Goal: Transaction & Acquisition: Book appointment/travel/reservation

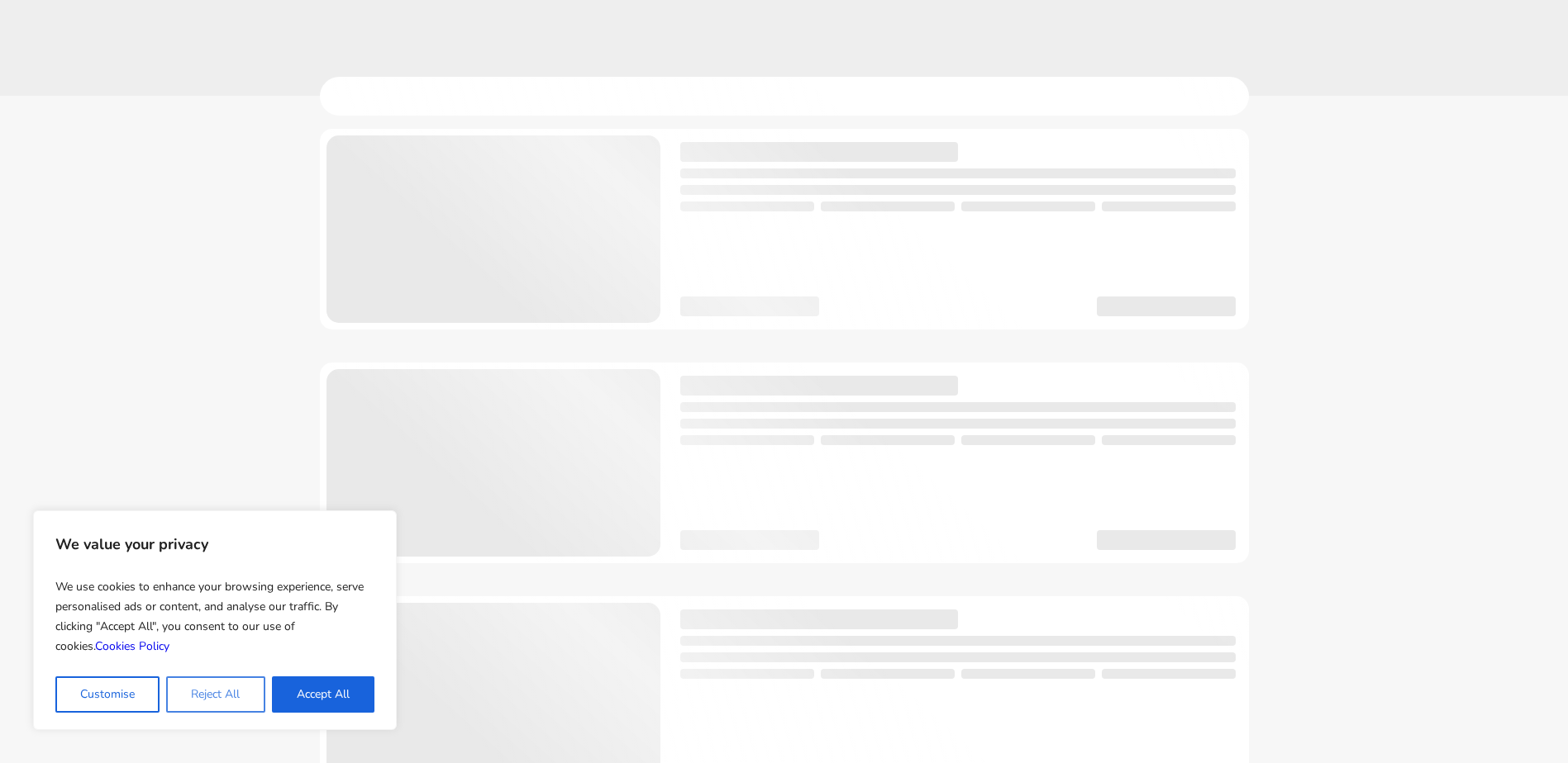
click at [239, 694] on button "Reject All" at bounding box center [216, 694] width 98 height 36
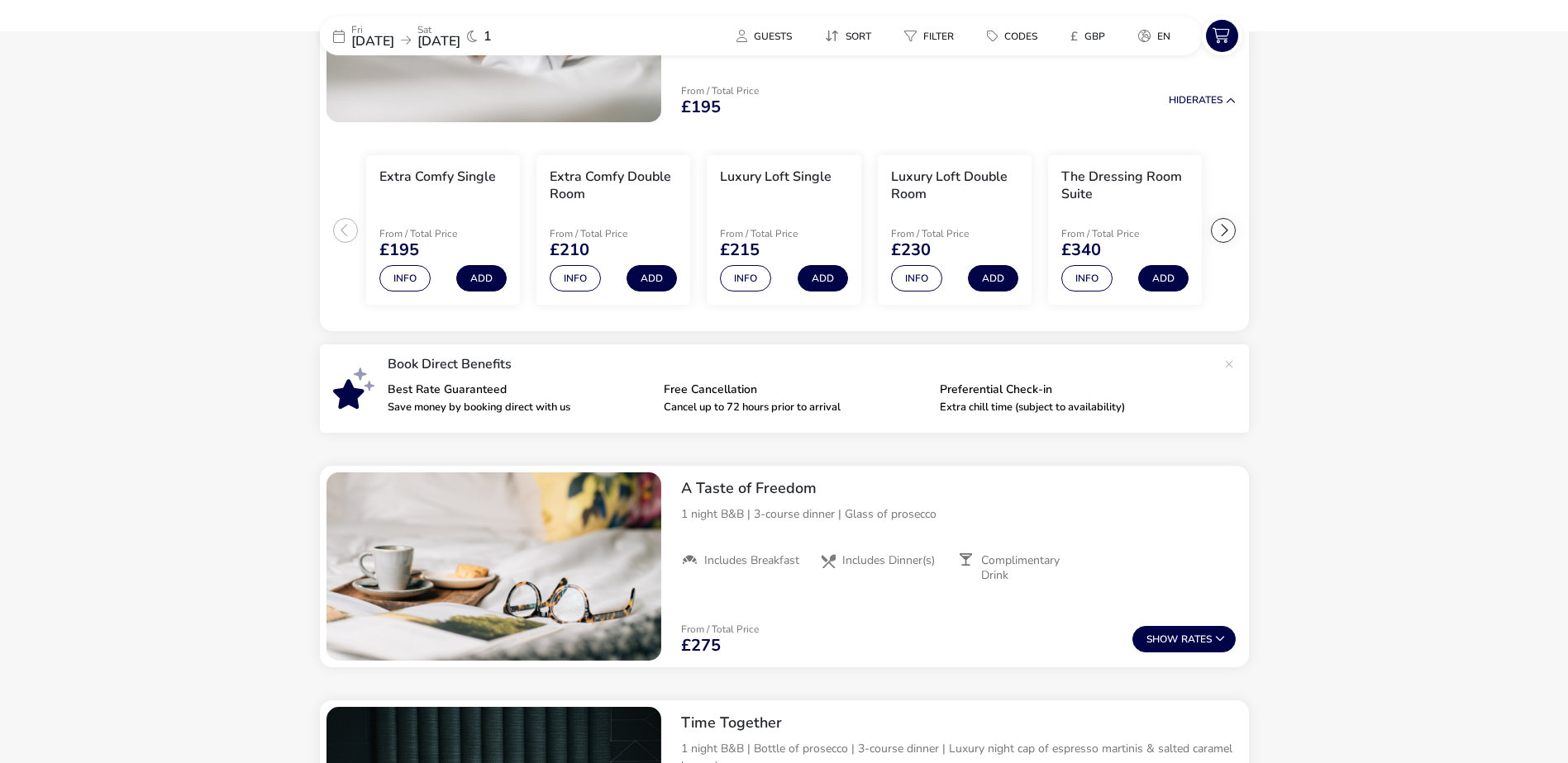
scroll to position [209, 0]
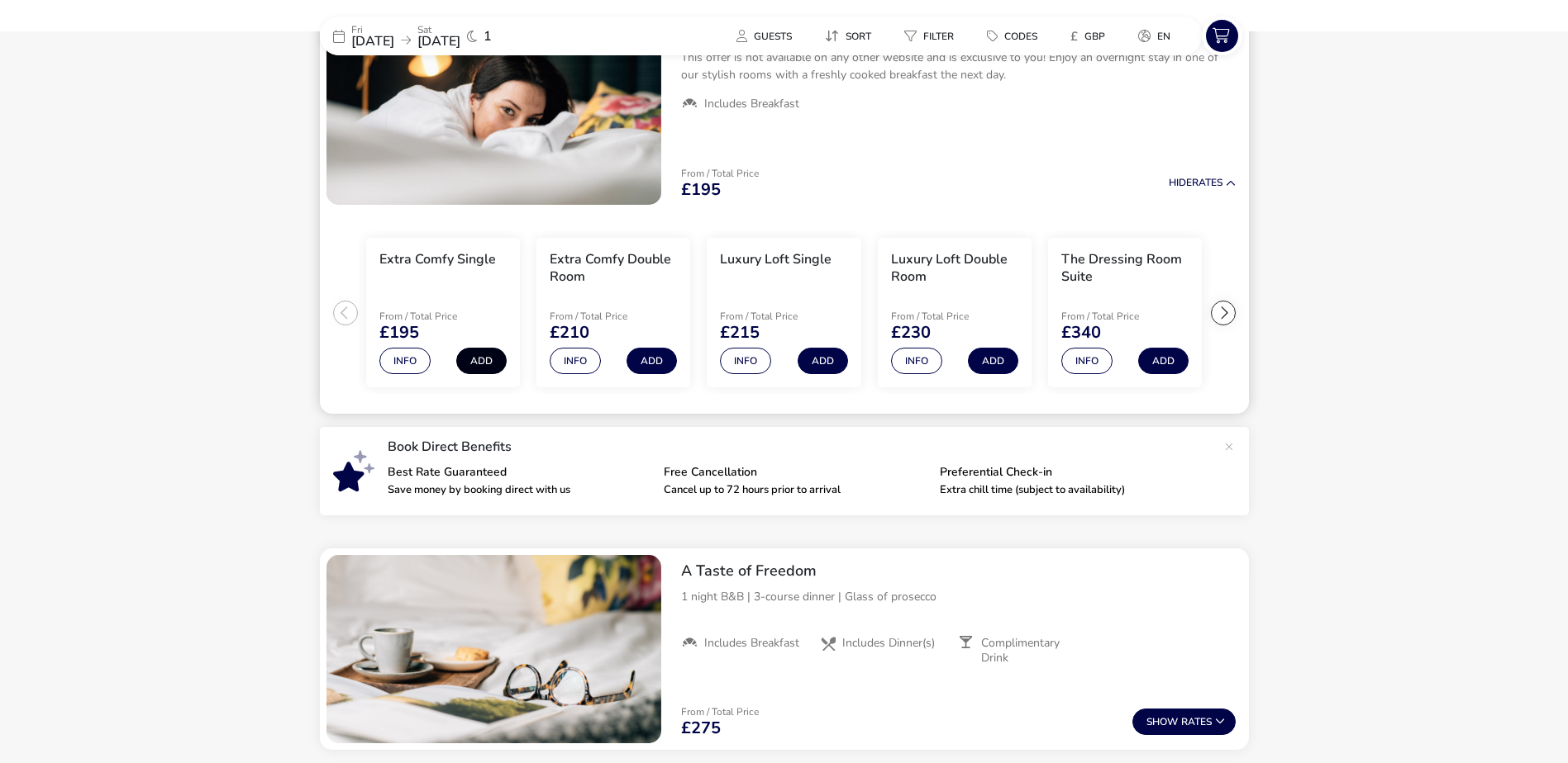
click at [487, 359] on button "Add" at bounding box center [481, 361] width 50 height 26
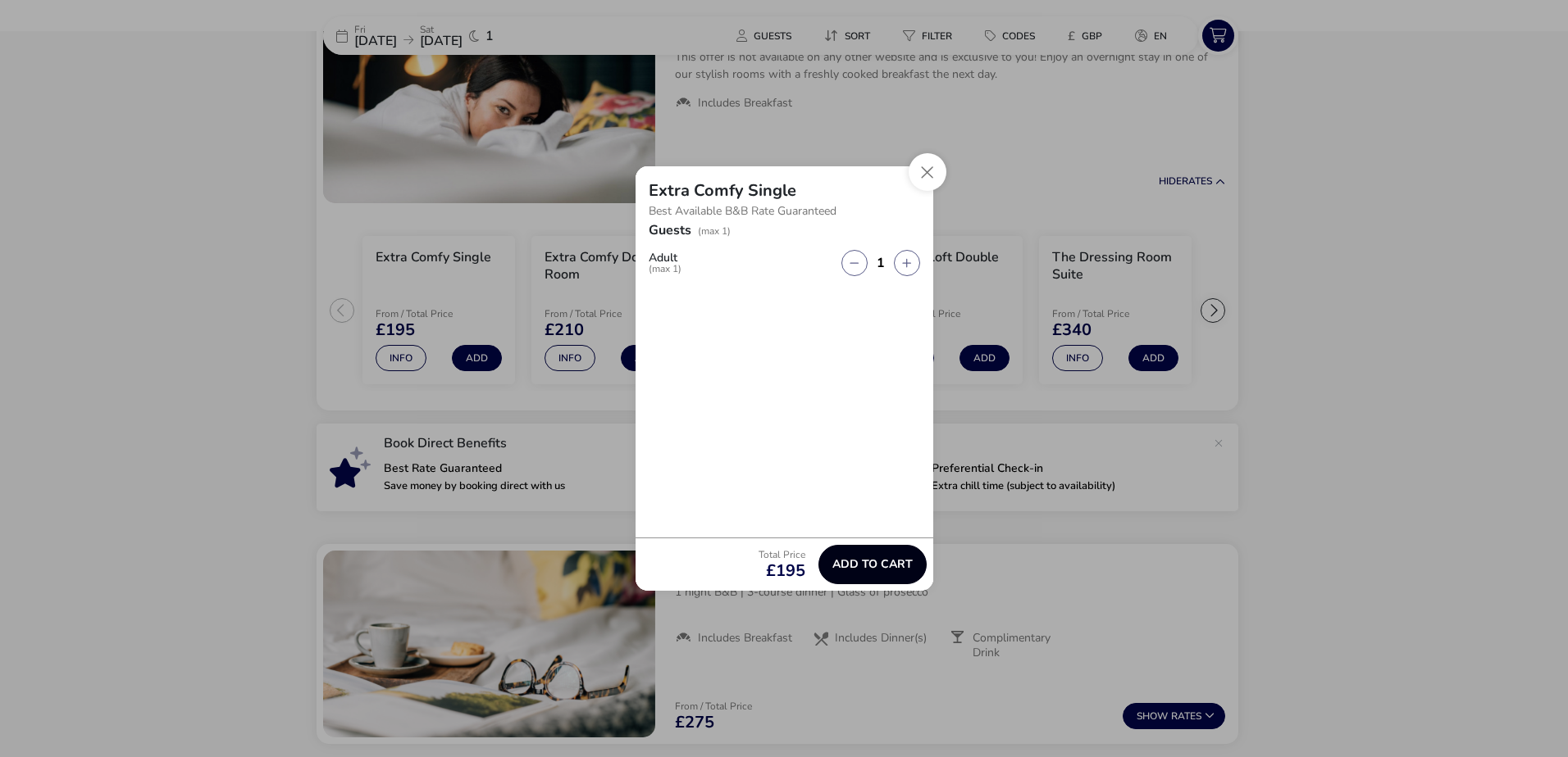
click at [859, 561] on span "Add to cart" at bounding box center [872, 564] width 80 height 13
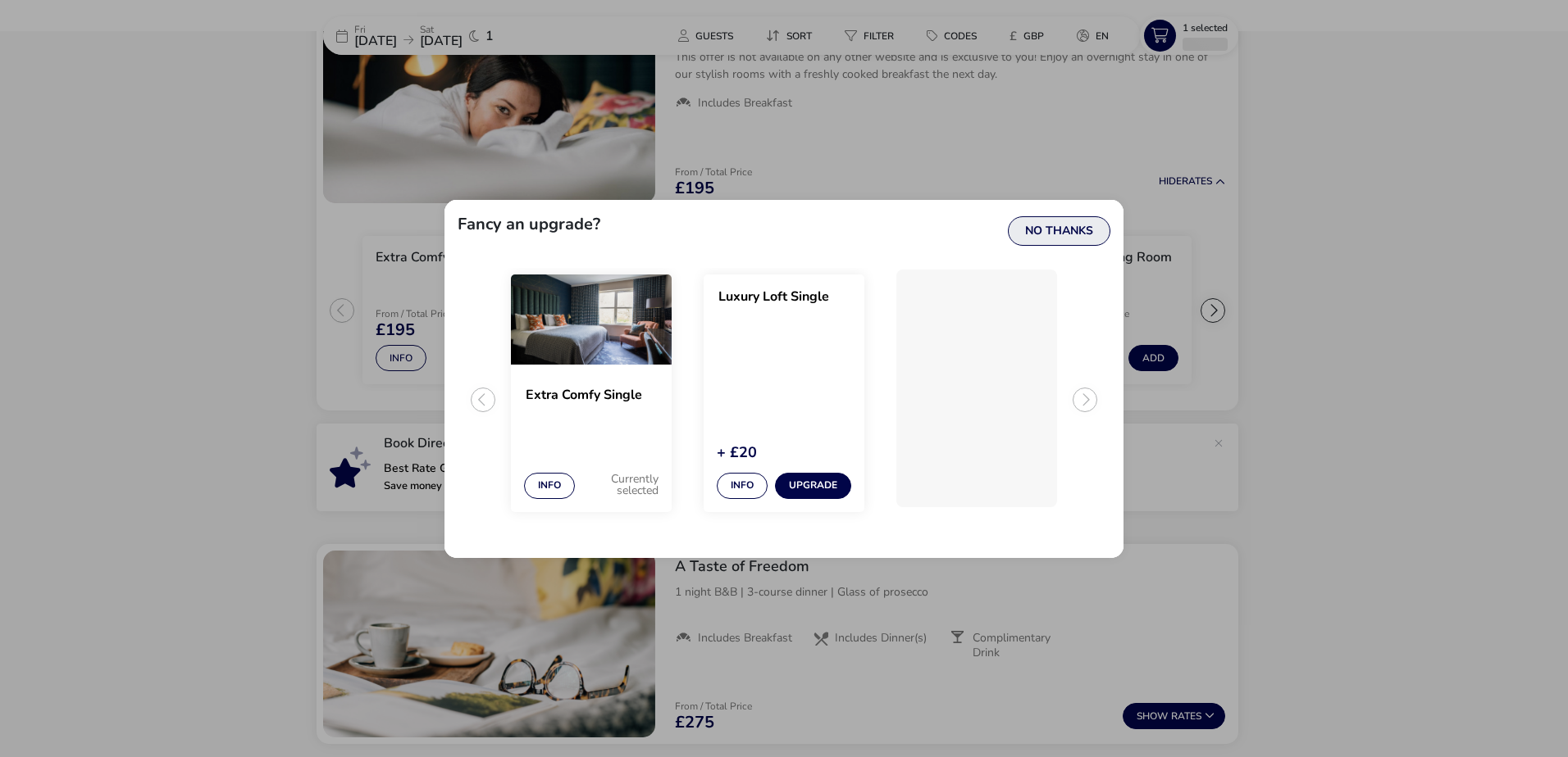
click at [1057, 229] on button "No Thanks" at bounding box center [1059, 231] width 103 height 29
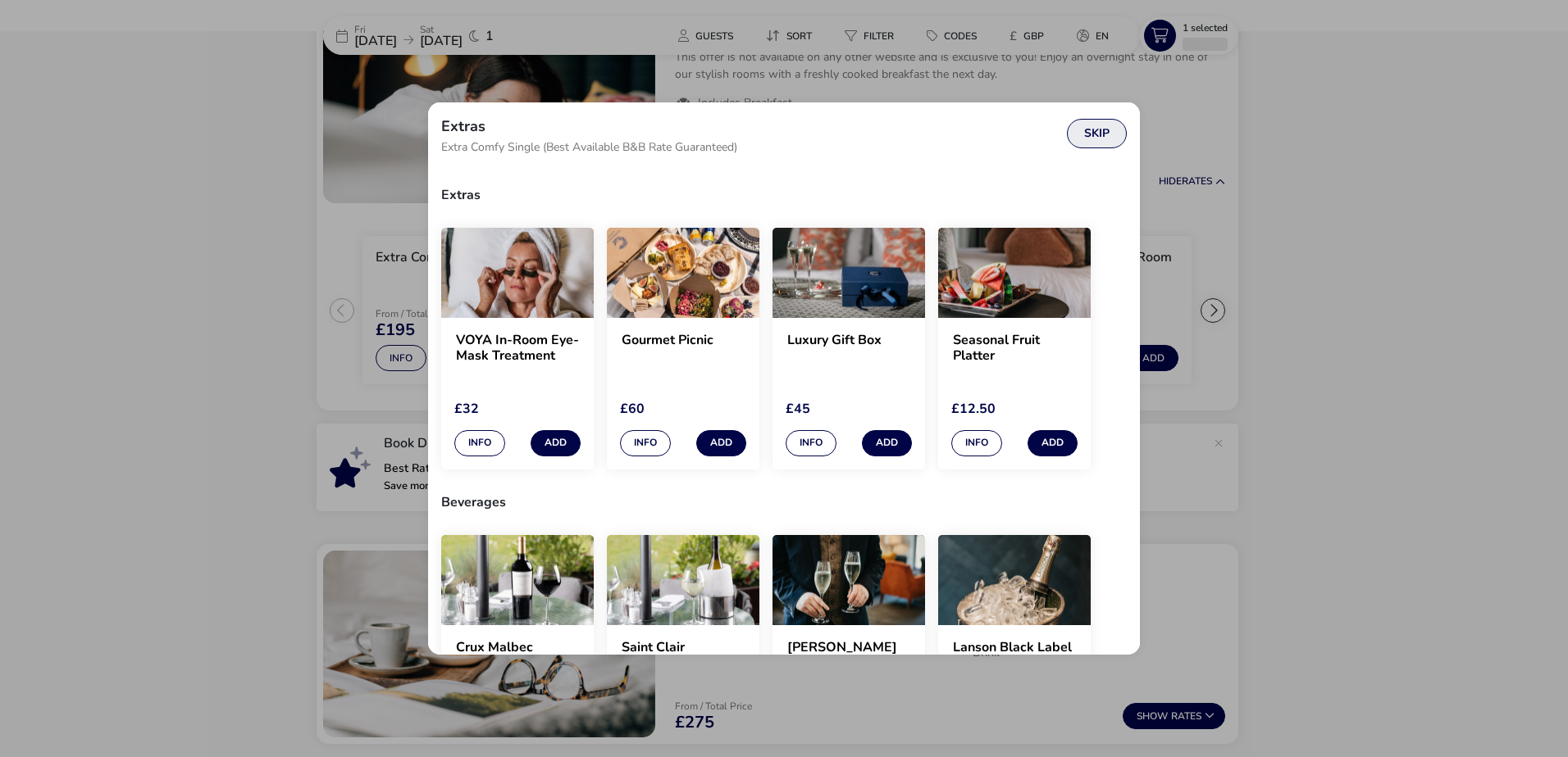
click at [1100, 135] on button "Skip" at bounding box center [1096, 133] width 60 height 29
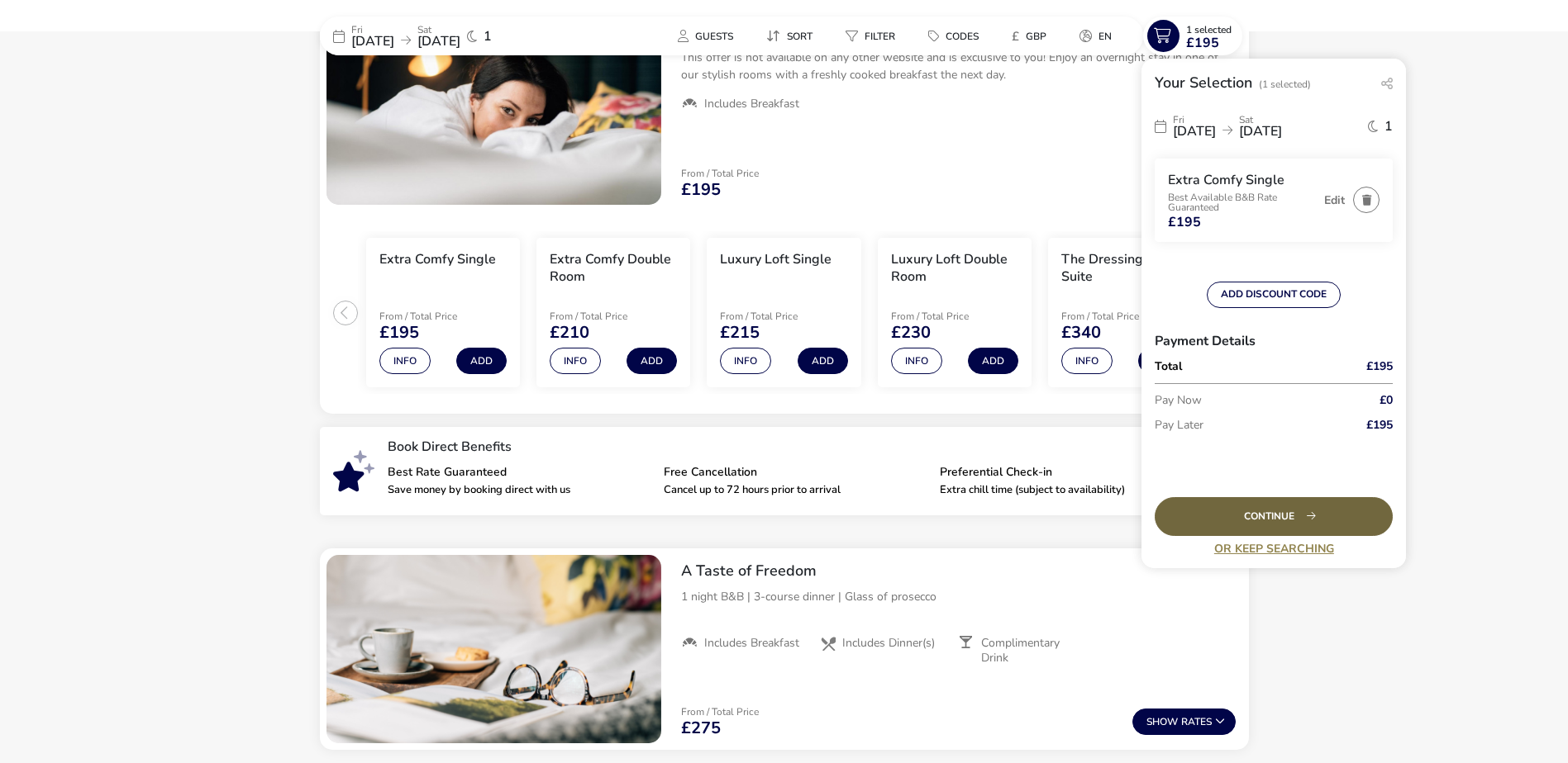
click at [1255, 519] on div "Continue" at bounding box center [1273, 517] width 238 height 39
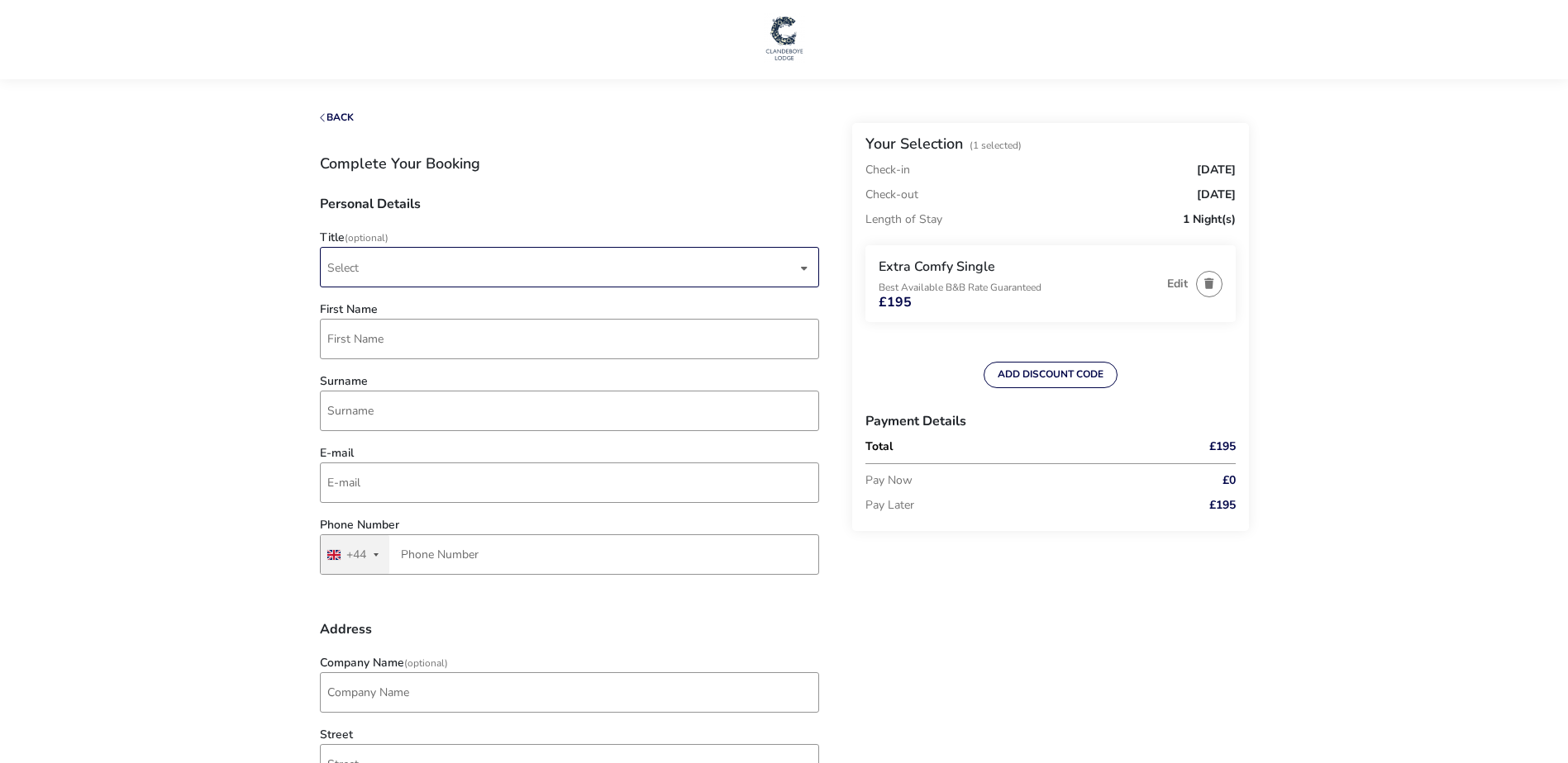
click at [570, 256] on span "Select" at bounding box center [561, 267] width 469 height 39
click at [564, 301] on li "Mr" at bounding box center [570, 309] width 499 height 41
click at [483, 338] on input "First Name" at bounding box center [570, 339] width 499 height 41
type input "[PERSON_NAME]"
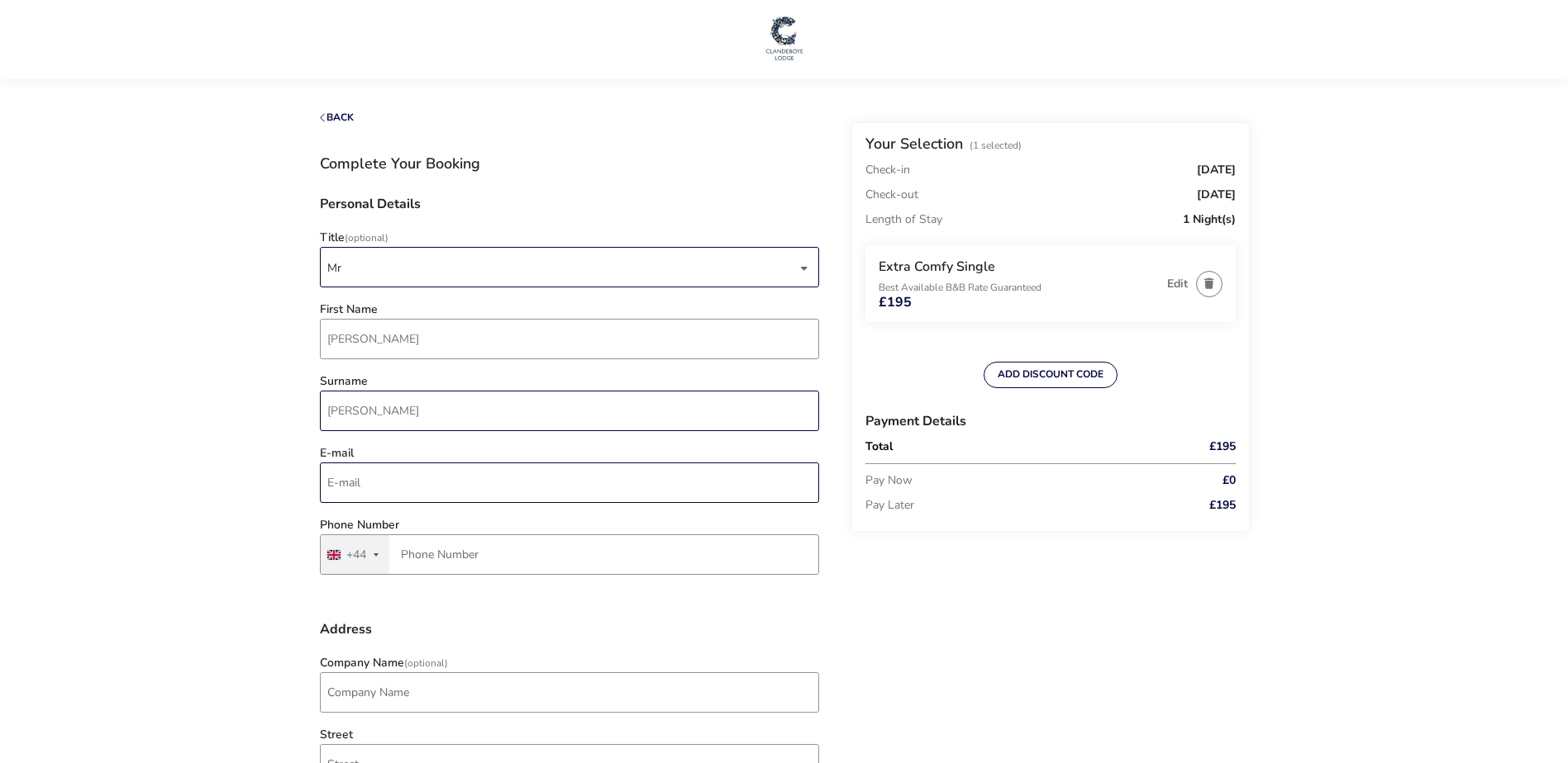
type input "[PERSON_NAME][EMAIL_ADDRESS][PERSON_NAME][DOMAIN_NAME]"
type input "7872 816811"
type input "Game of Thrones Studio Tour"
type input "[STREET_ADDRESS],"
type input "Banbridge"
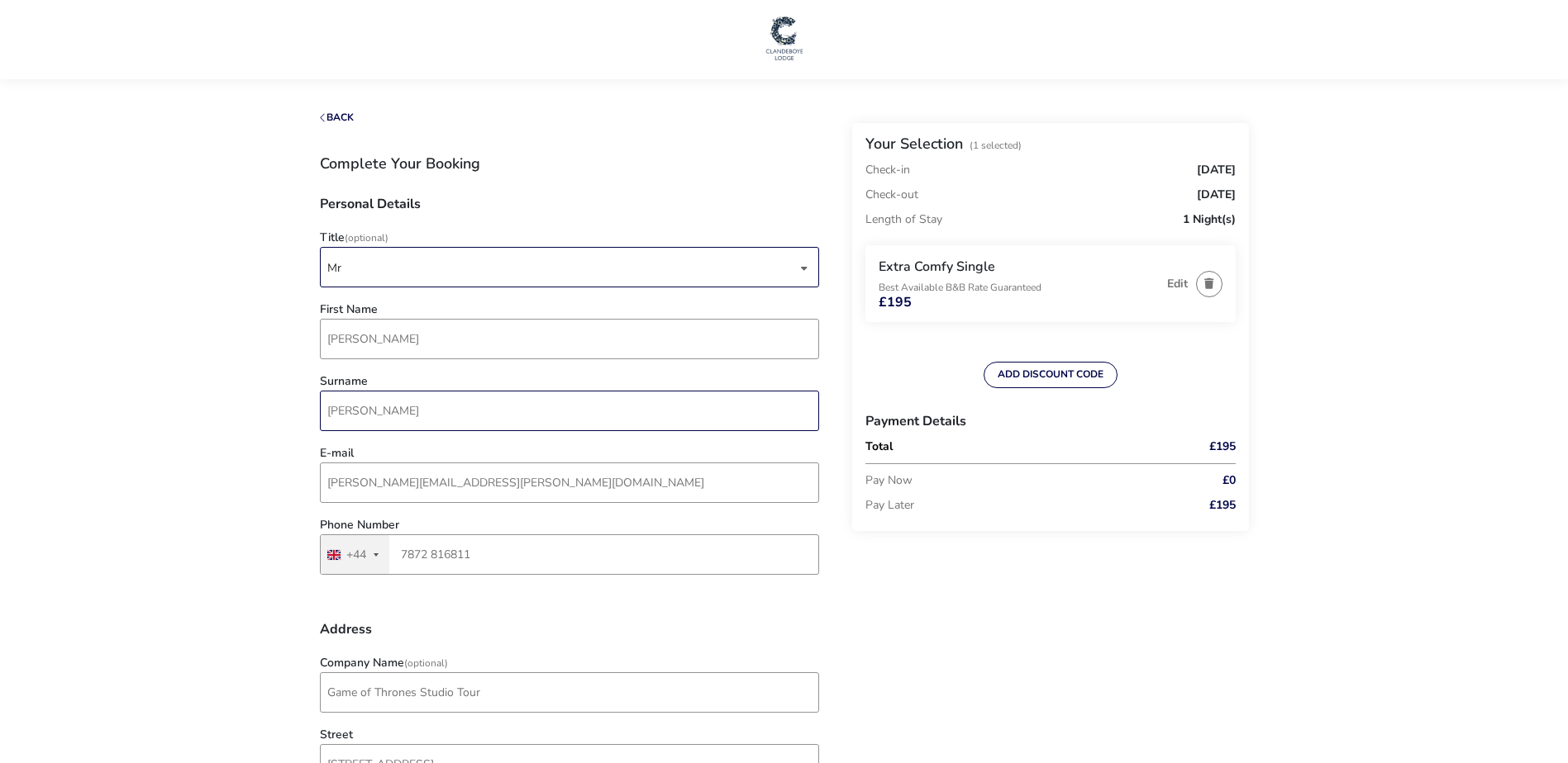
type input "BT32 3SG"
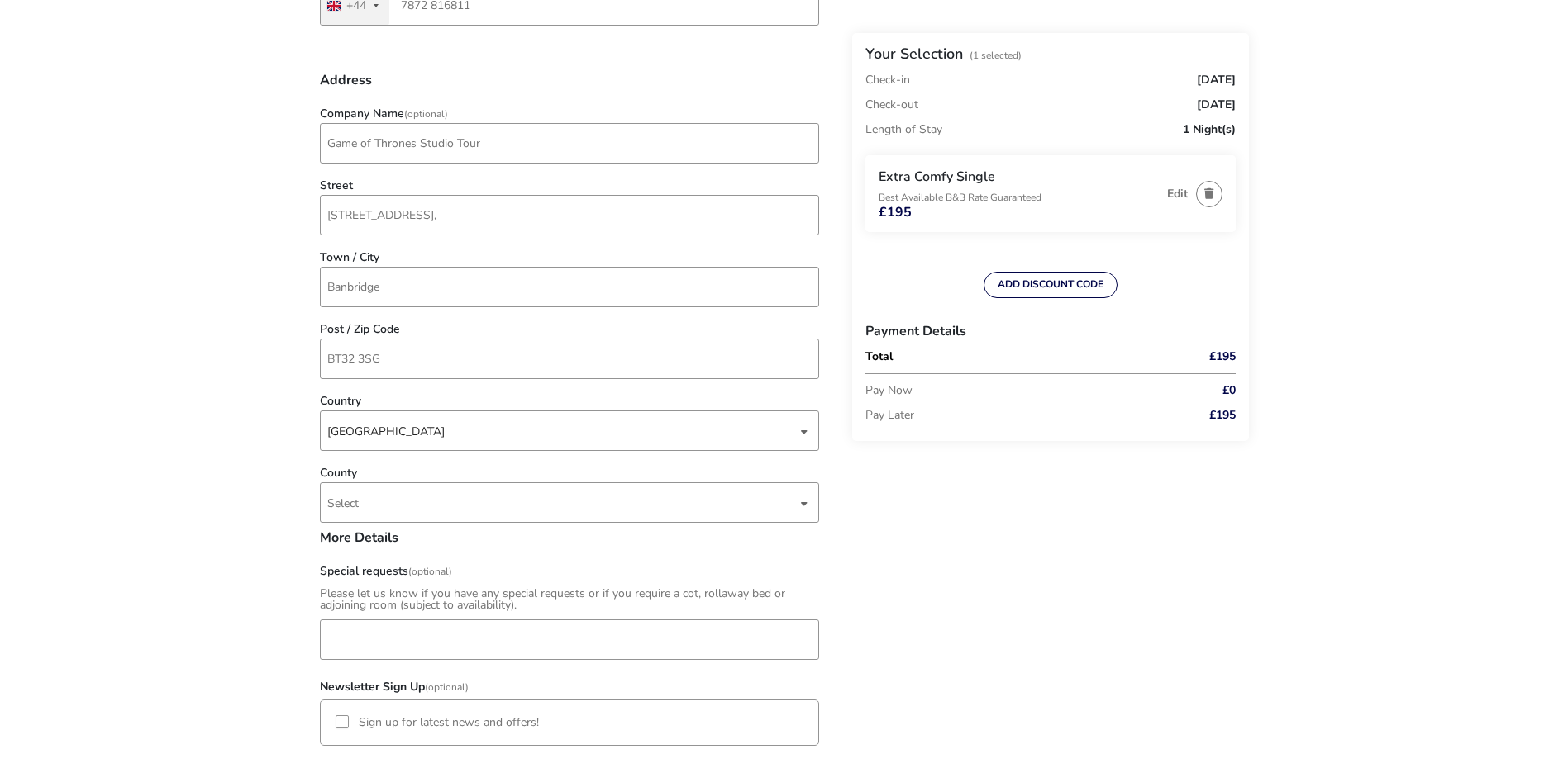
scroll to position [578, 0]
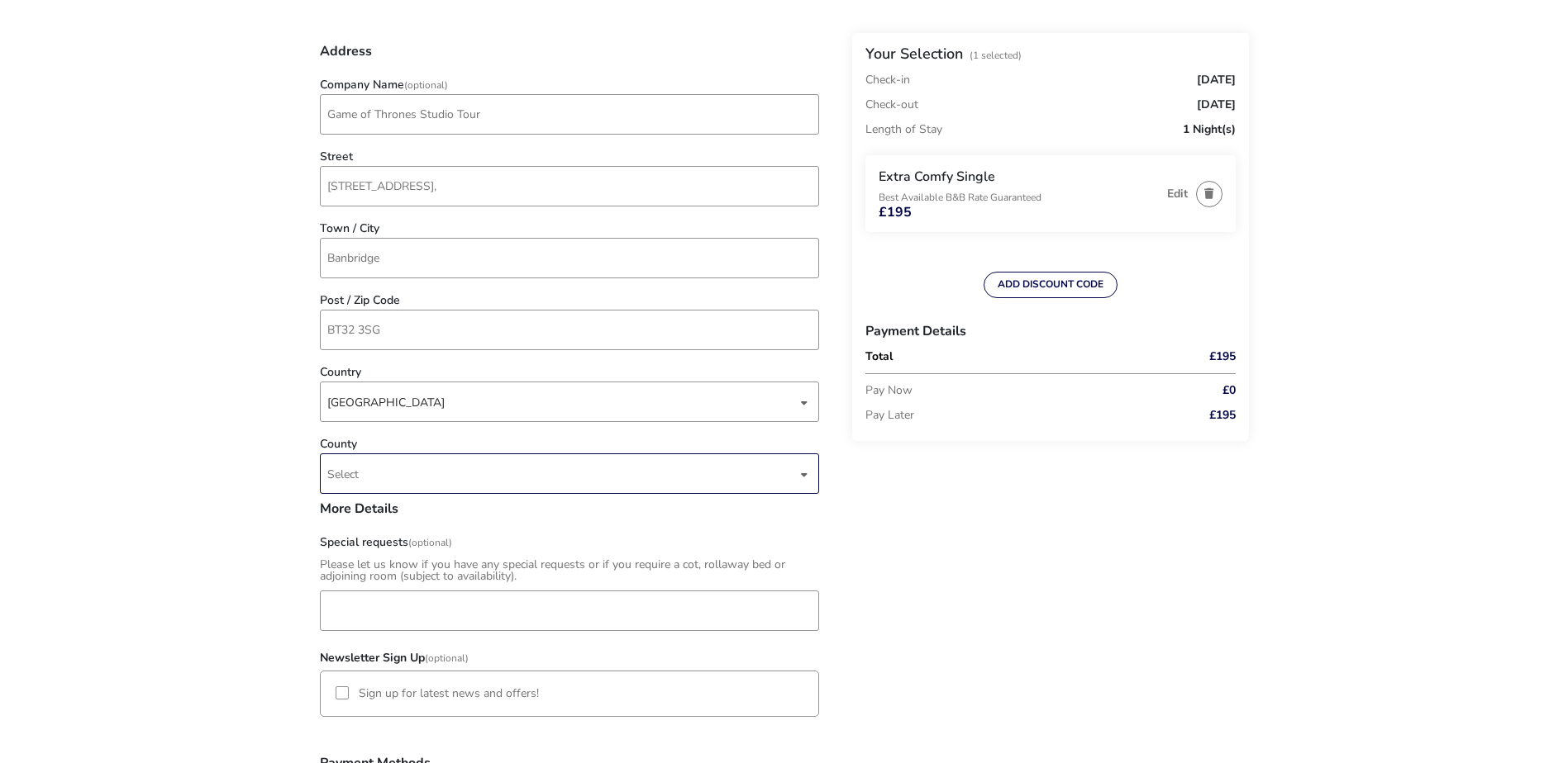
click at [418, 468] on span "Select" at bounding box center [561, 474] width 469 height 39
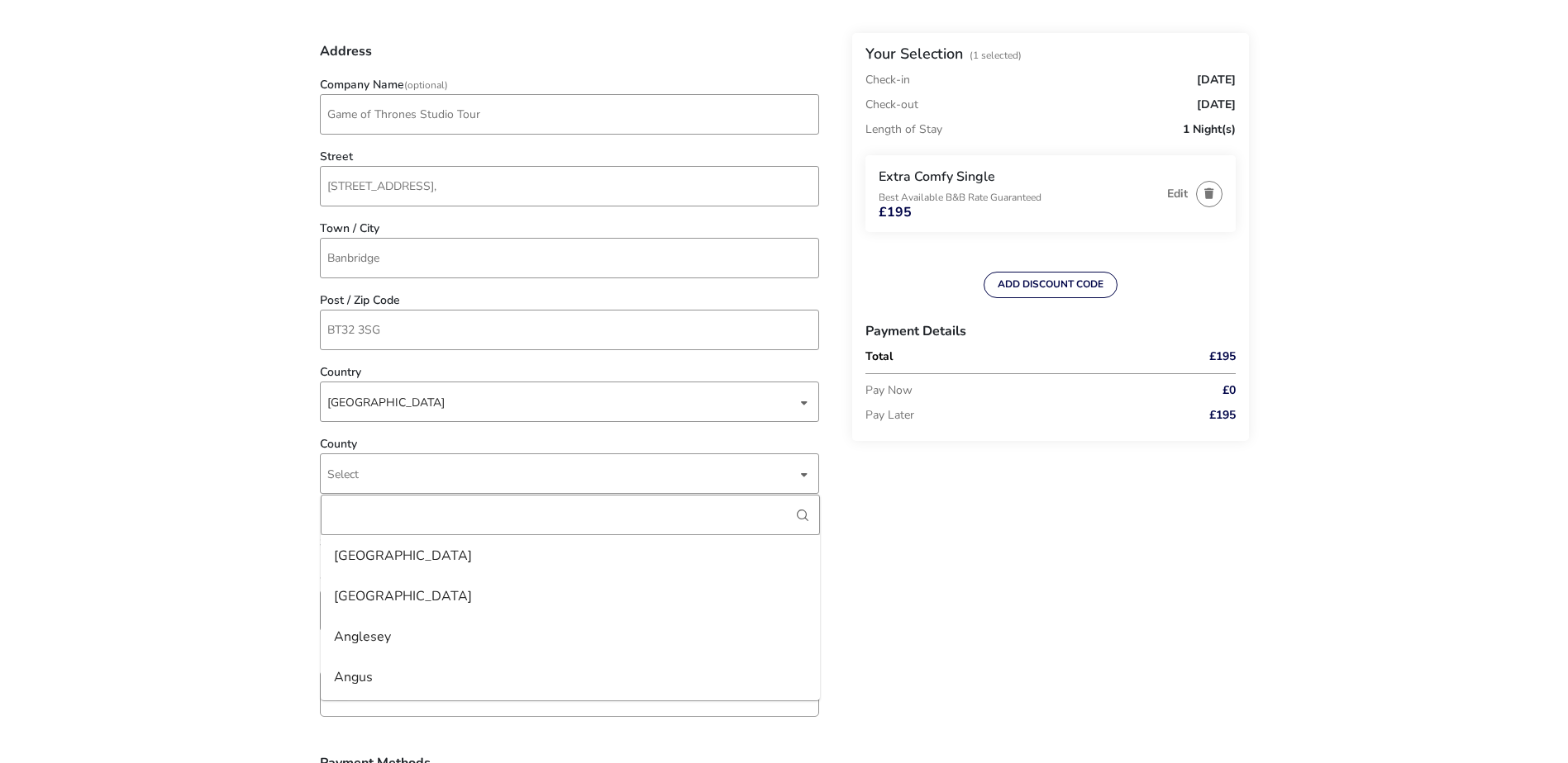
click at [1104, 638] on div "Back Your Selection (1 Selected) Check-in [DATE] Check-out [DATE] Length of Sta…" at bounding box center [784, 498] width 929 height 1929
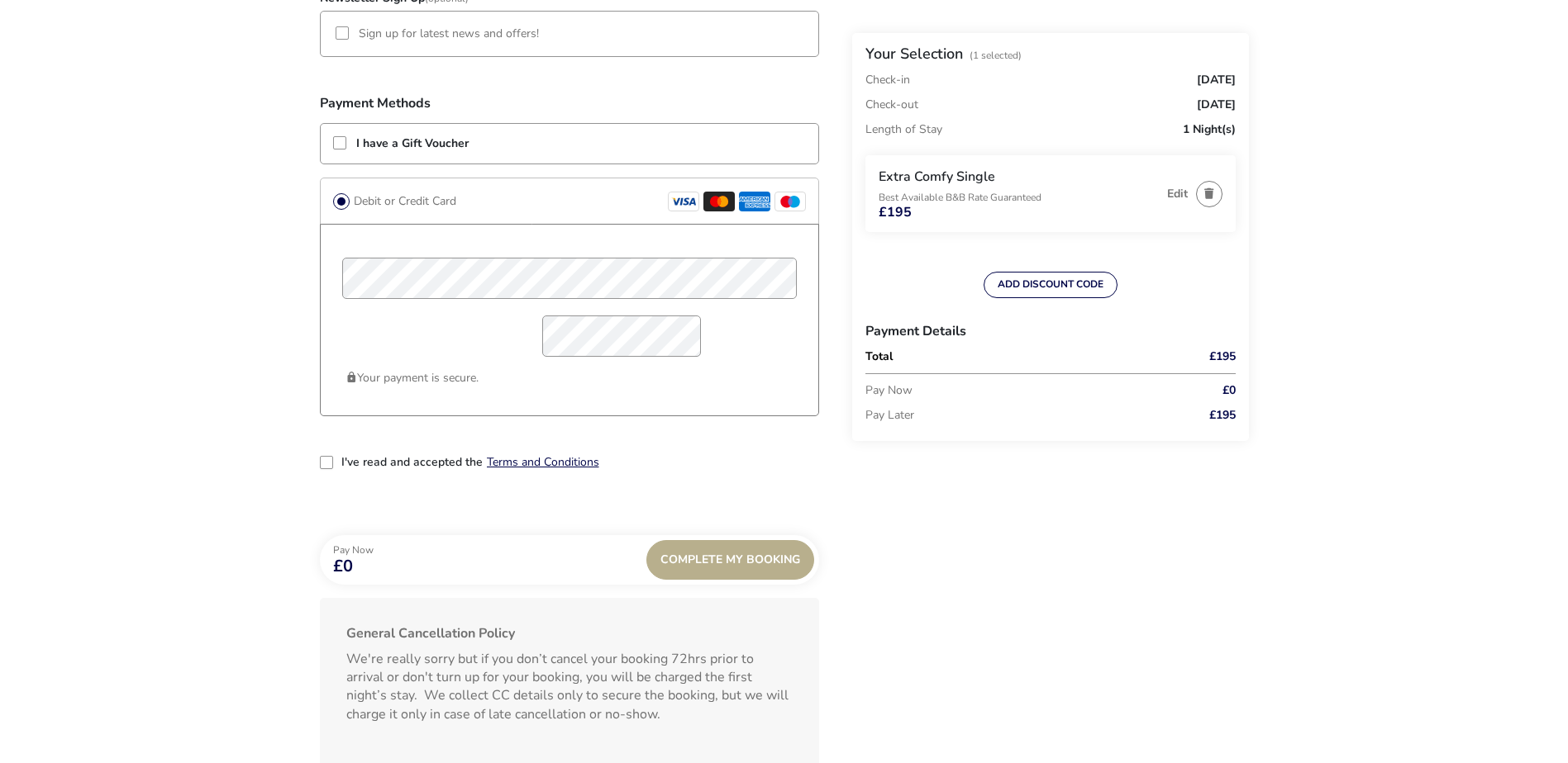
scroll to position [1239, 0]
click at [325, 455] on div "2-term_condi" at bounding box center [327, 462] width 14 height 14
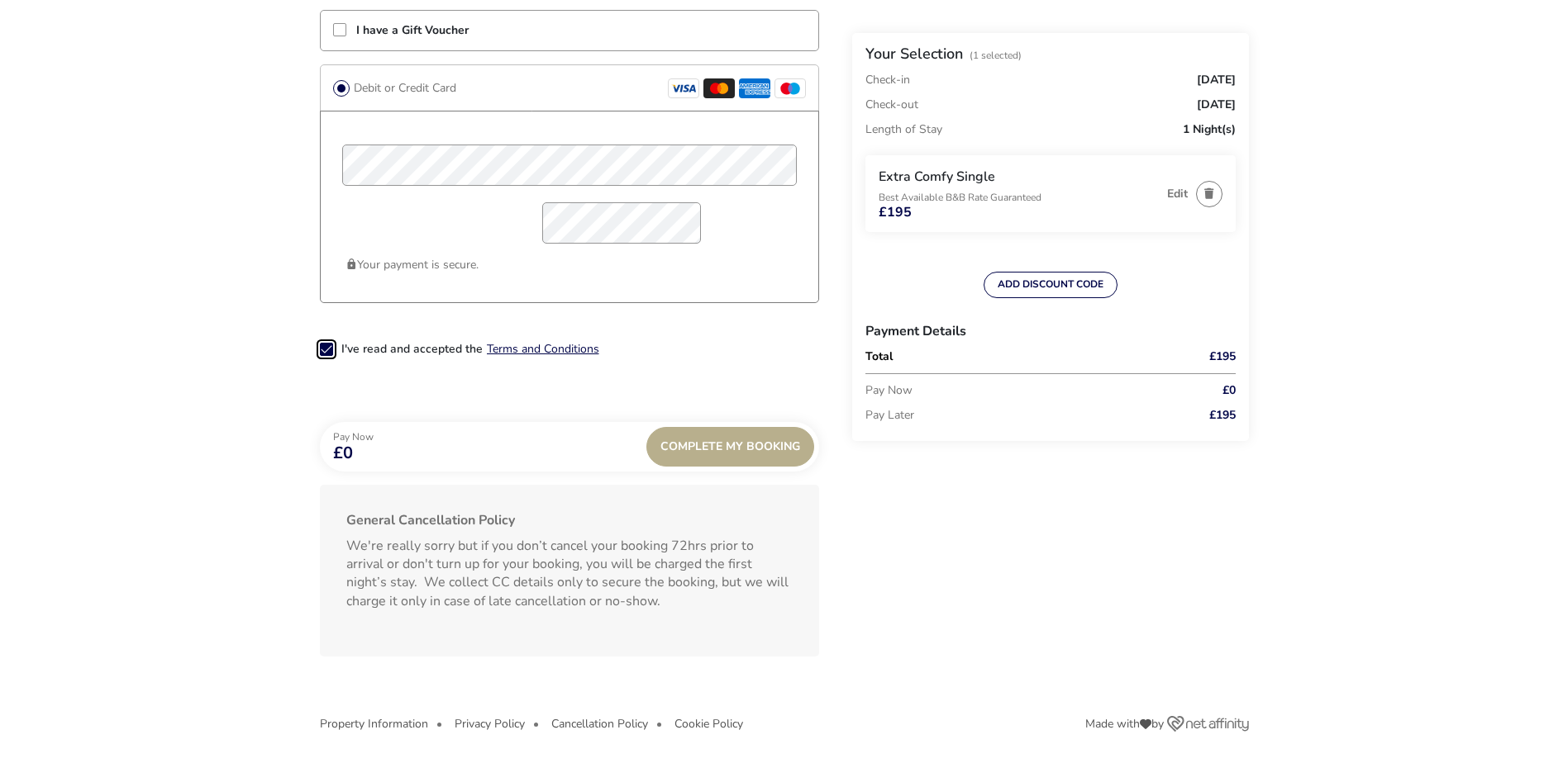
scroll to position [1354, 0]
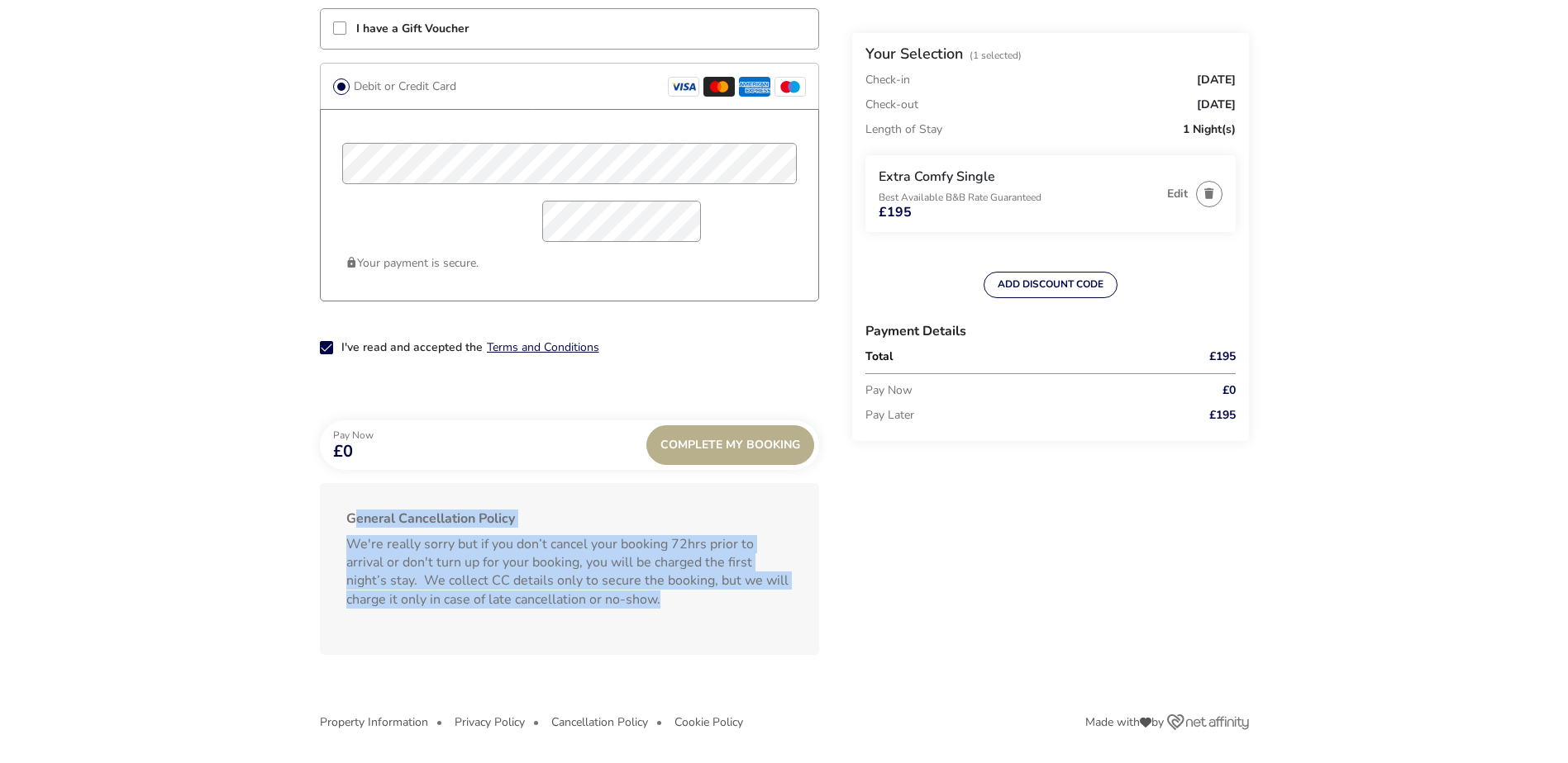
drag, startPoint x: 334, startPoint y: 502, endPoint x: 577, endPoint y: 645, distance: 282.0
click at [577, 645] on div "General Cancellation Policy We're really sorry but if you don’t cancel your boo…" at bounding box center [570, 569] width 499 height 171
drag, startPoint x: 577, startPoint y: 645, endPoint x: 538, endPoint y: 586, distance: 70.7
copy div "General Cancellation Policy We're really sorry but if you don’t cancel your boo…"
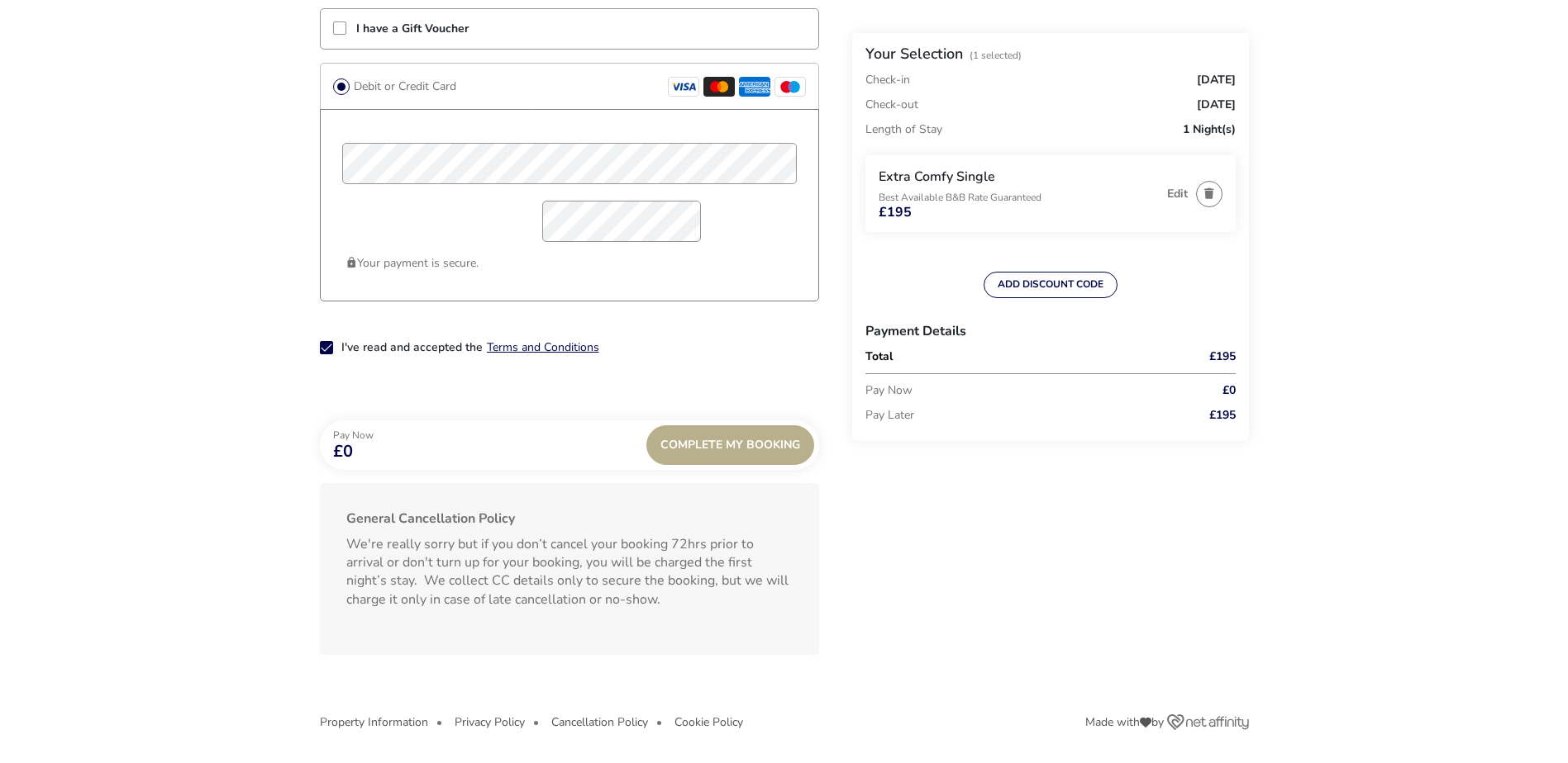
click at [324, 345] on icon "2-term_condi" at bounding box center [327, 348] width 12 height 12
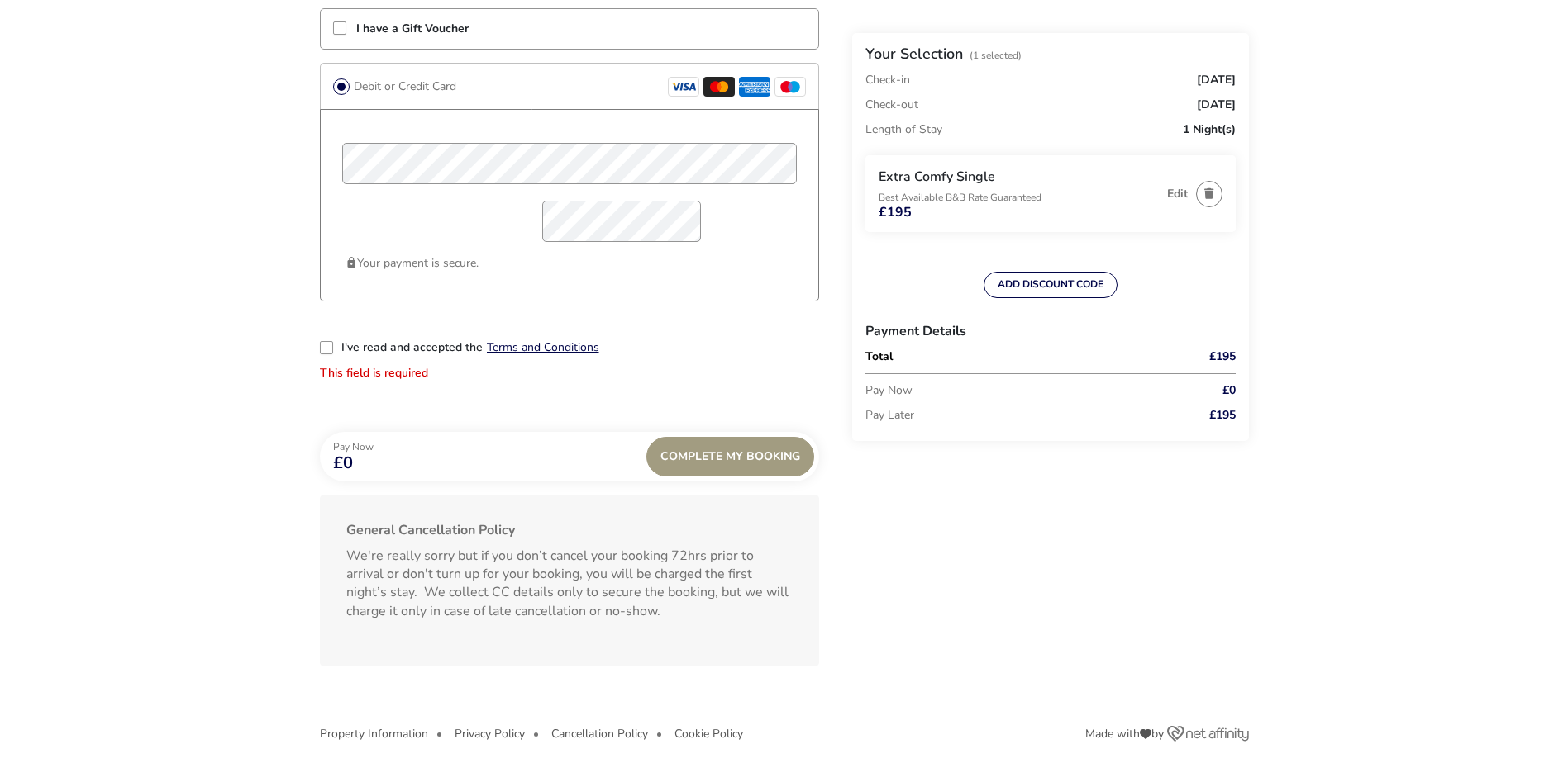
click at [706, 473] on div "Complete My Booking" at bounding box center [730, 457] width 168 height 40
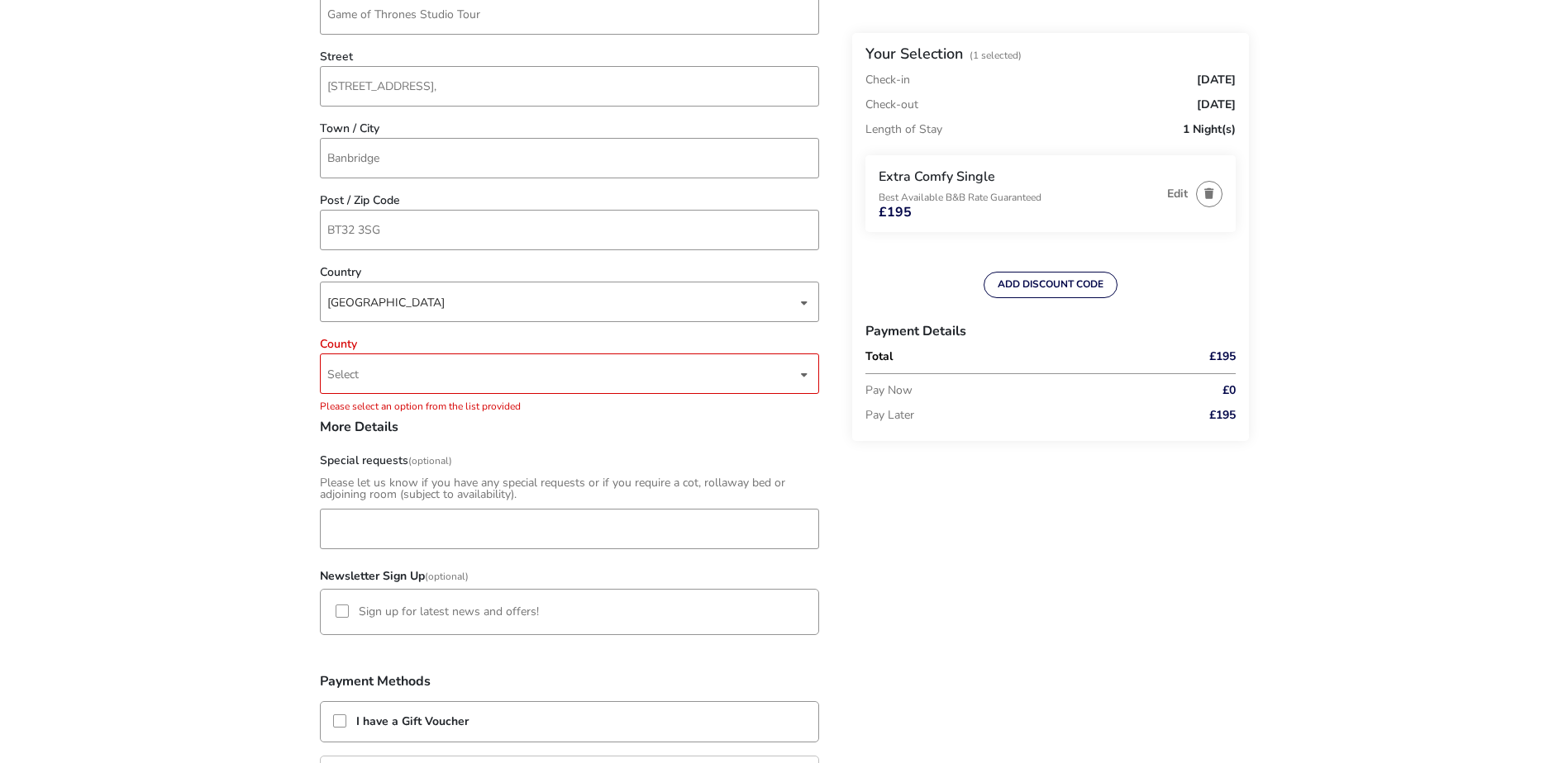
scroll to position [670, 0]
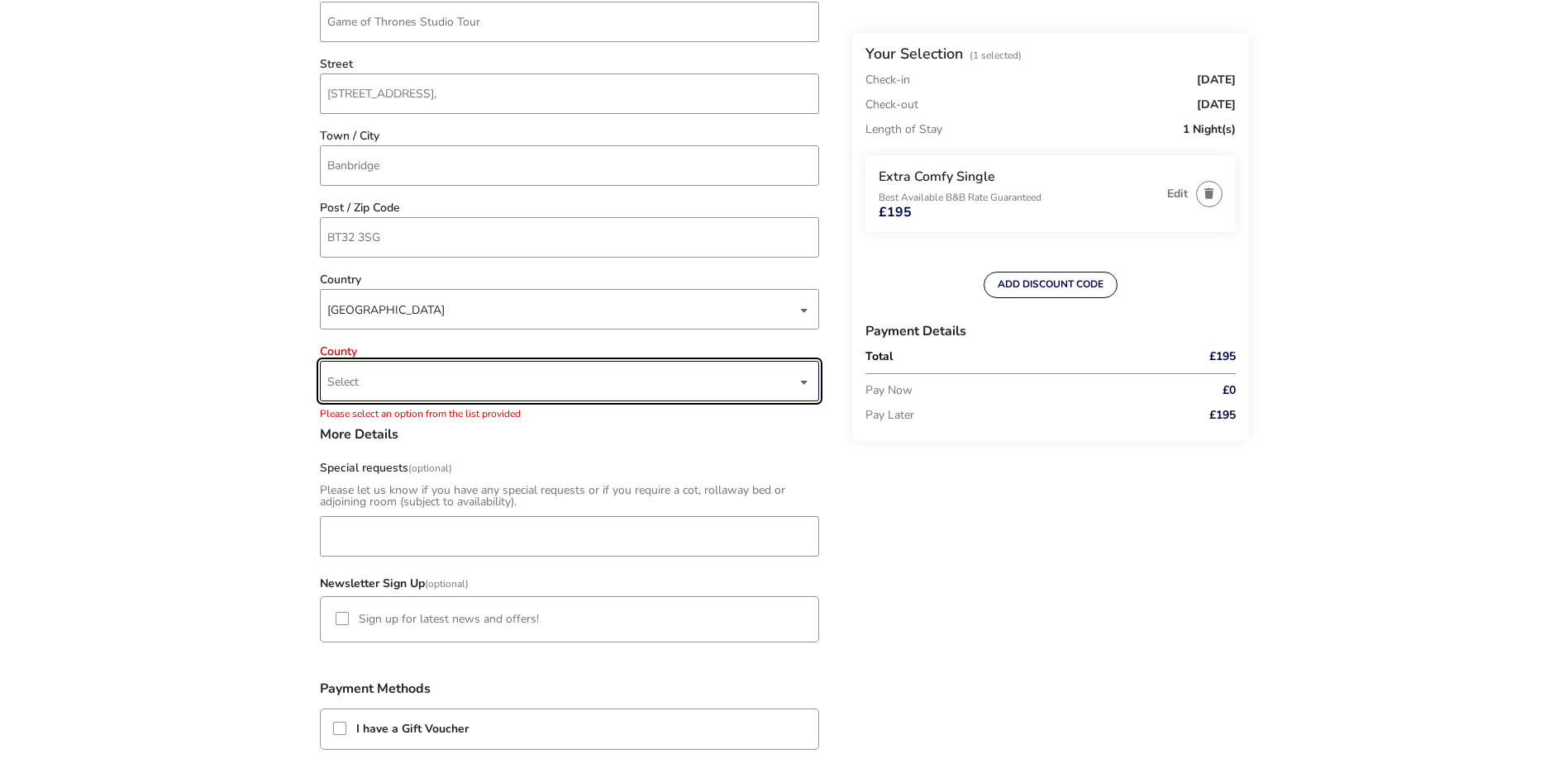
click at [462, 390] on span "Select" at bounding box center [561, 381] width 469 height 39
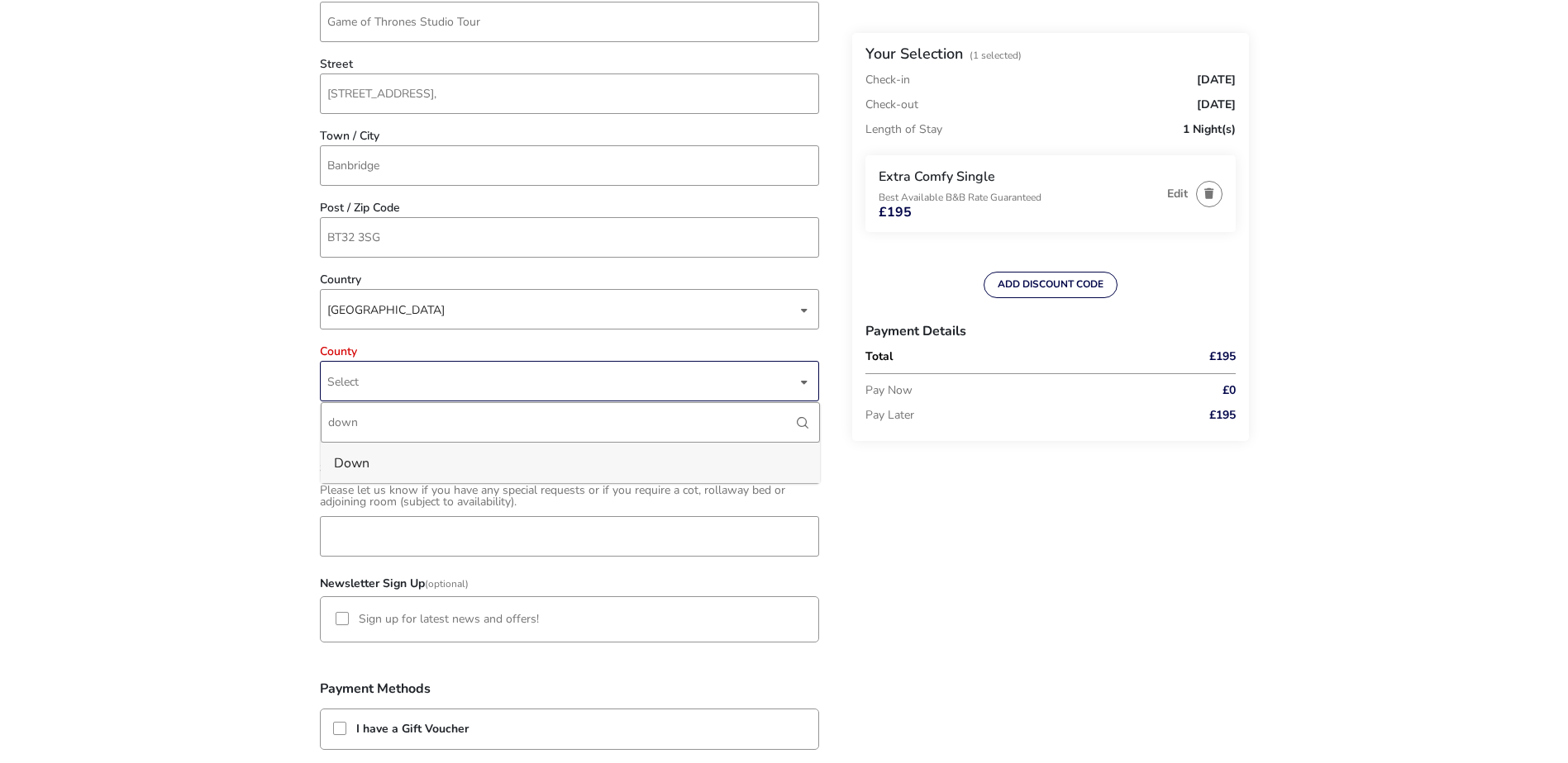
type input "down"
click at [409, 476] on li "Down" at bounding box center [570, 463] width 499 height 41
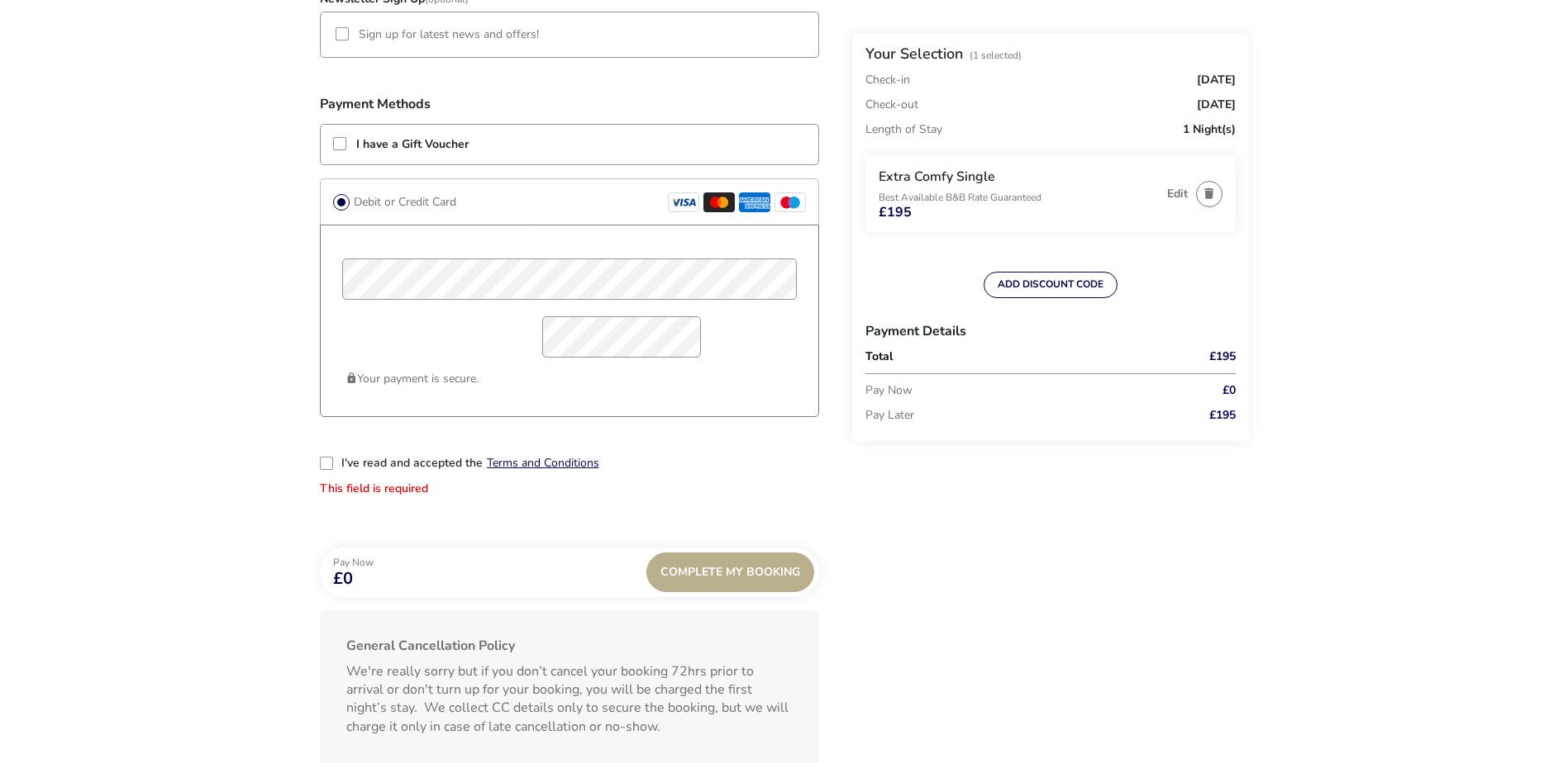
scroll to position [1249, 0]
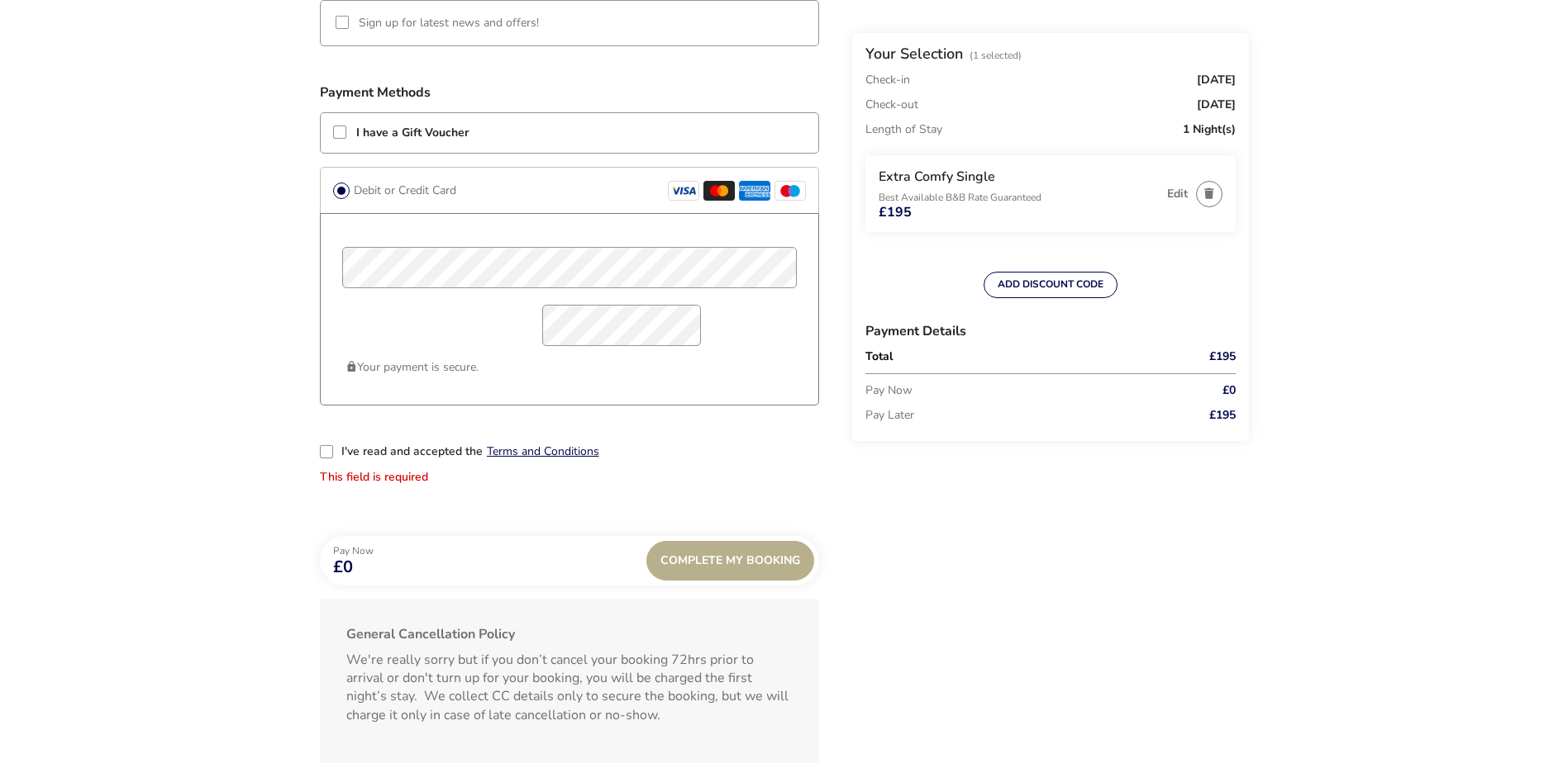
click at [323, 450] on div "2-term_condi" at bounding box center [327, 452] width 14 height 14
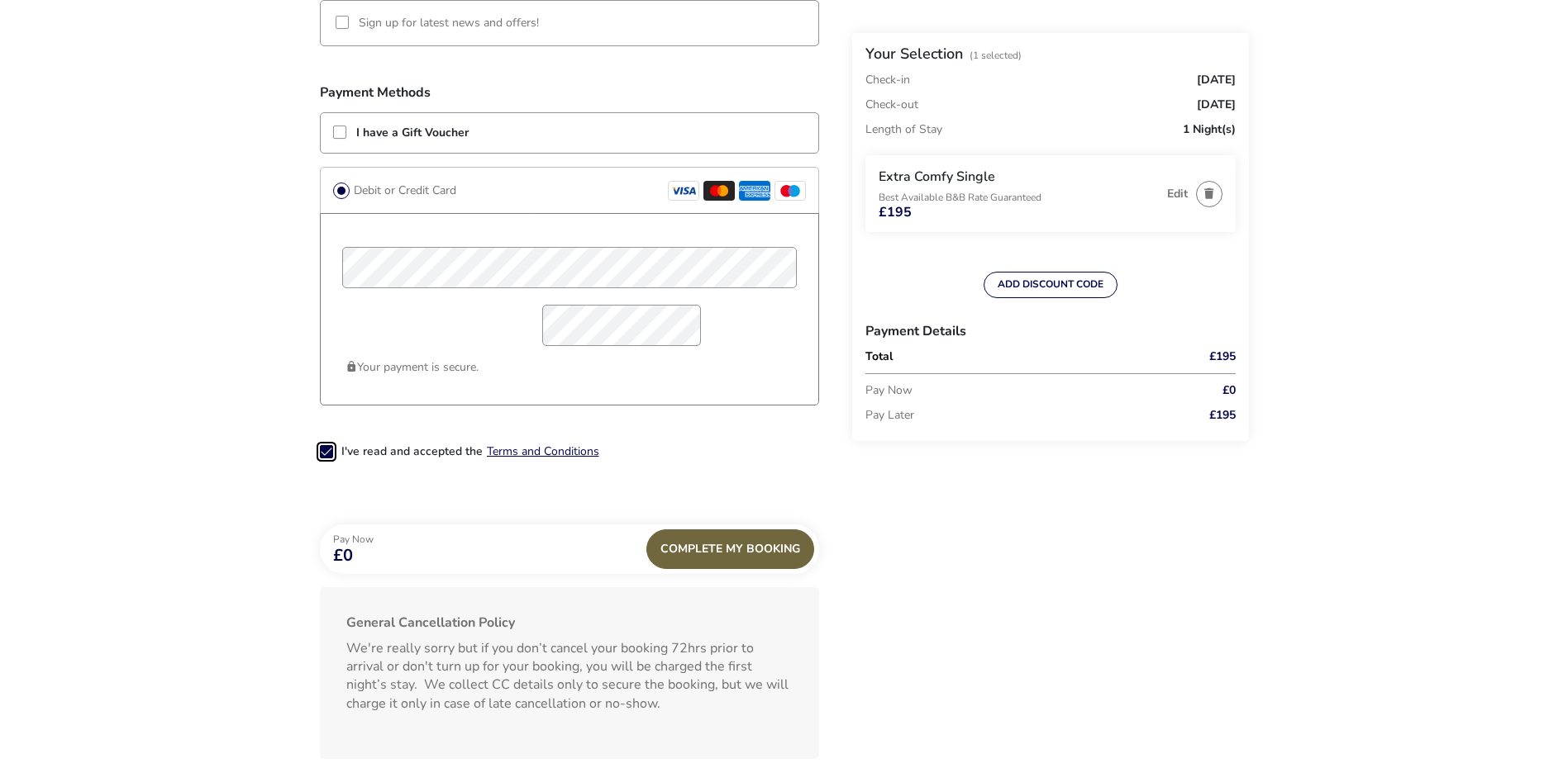
click at [731, 545] on div "Complete My Booking" at bounding box center [730, 549] width 168 height 40
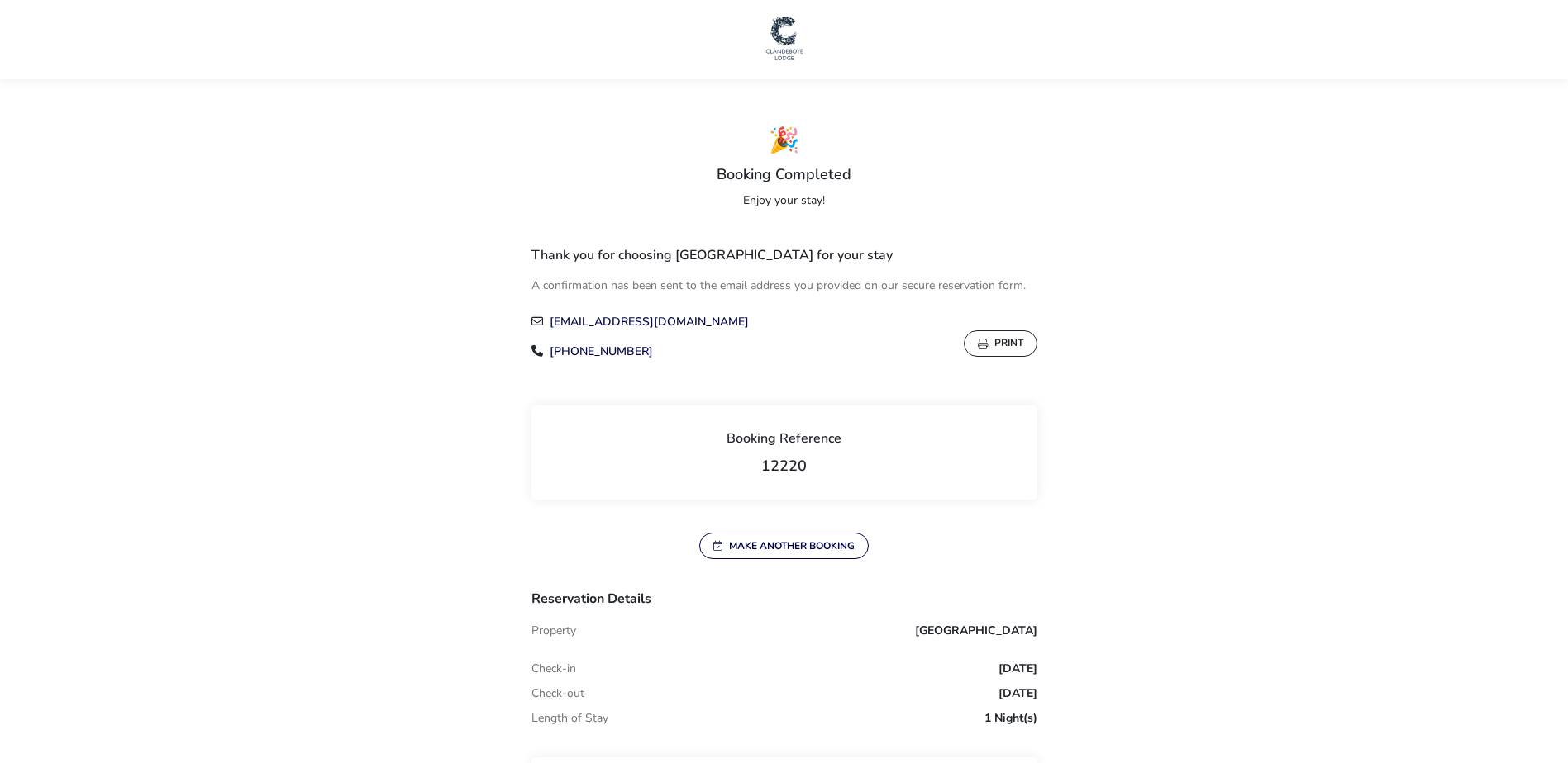
drag, startPoint x: 516, startPoint y: 244, endPoint x: 514, endPoint y: 260, distance: 16.1
click at [1019, 344] on button "Print" at bounding box center [1000, 343] width 74 height 26
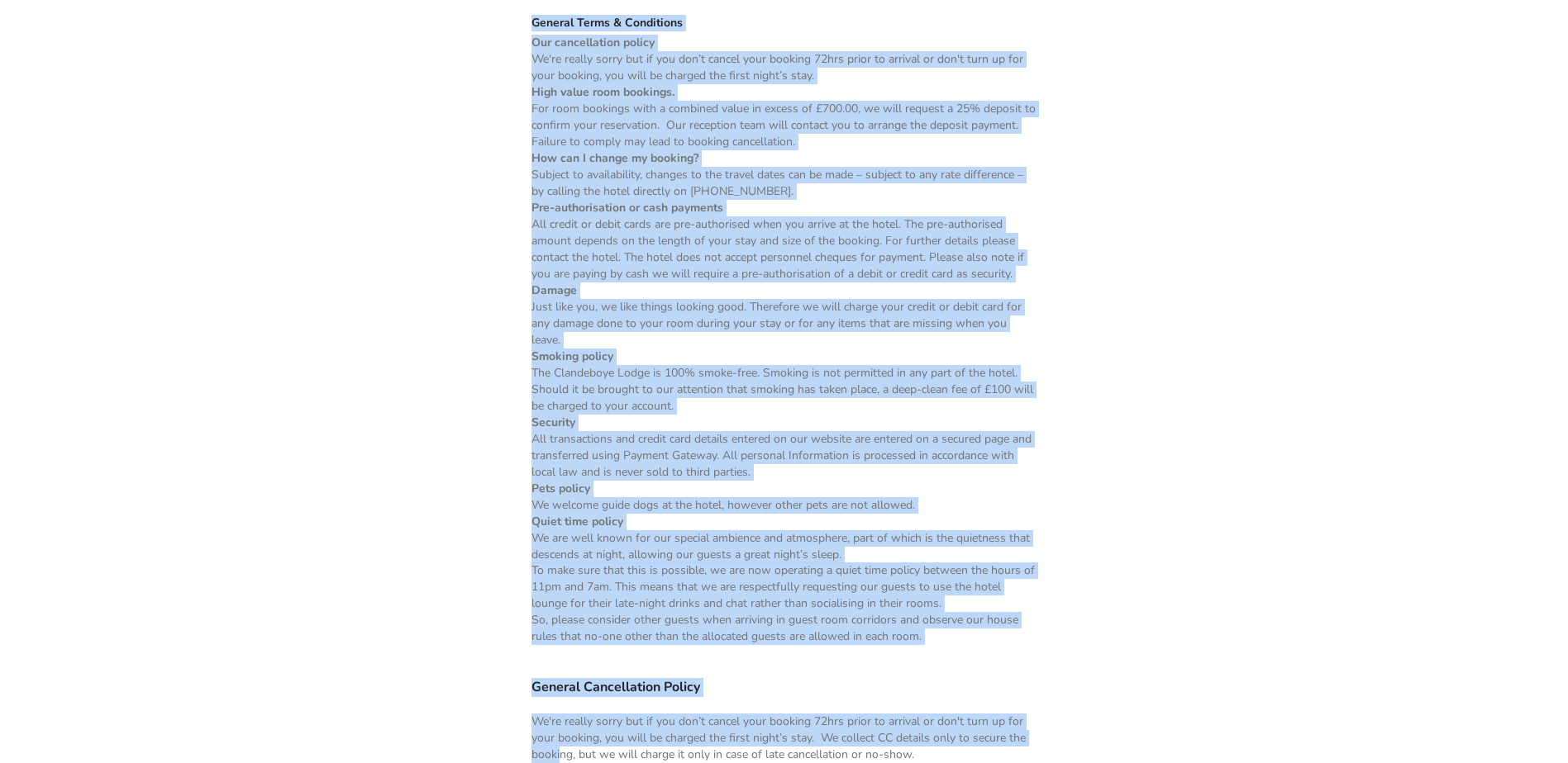
scroll to position [1295, 0]
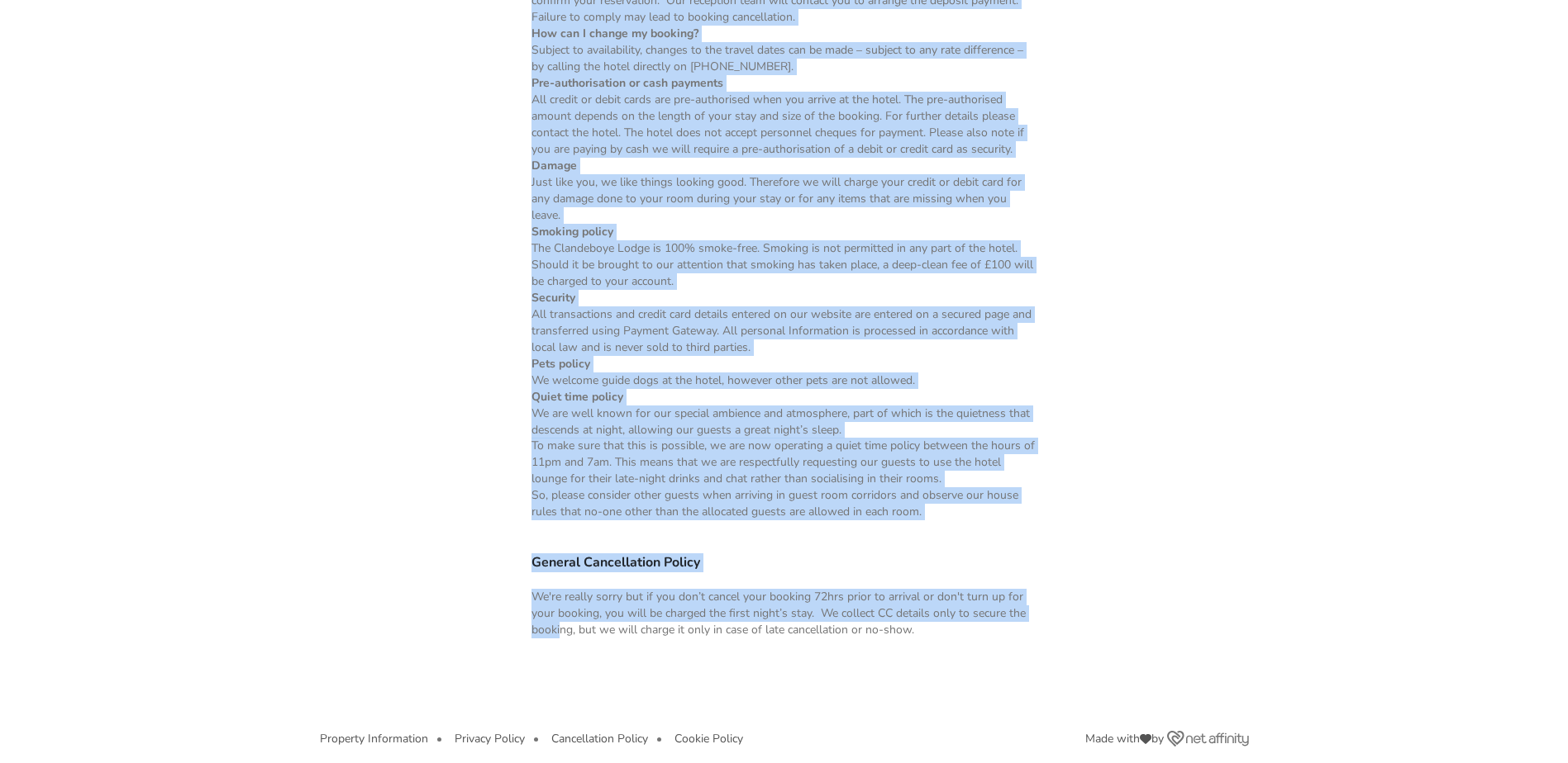
drag, startPoint x: 552, startPoint y: 83, endPoint x: 562, endPoint y: 805, distance: 722.1
drag, startPoint x: 562, startPoint y: 805, endPoint x: 544, endPoint y: 541, distance: 264.6
copy naf-pibe-accom-reservation "🎉 Loremip Dolorsita Conse adip elit! Seddo eiu tem incididu Utlaboreet Dolor Ma…"
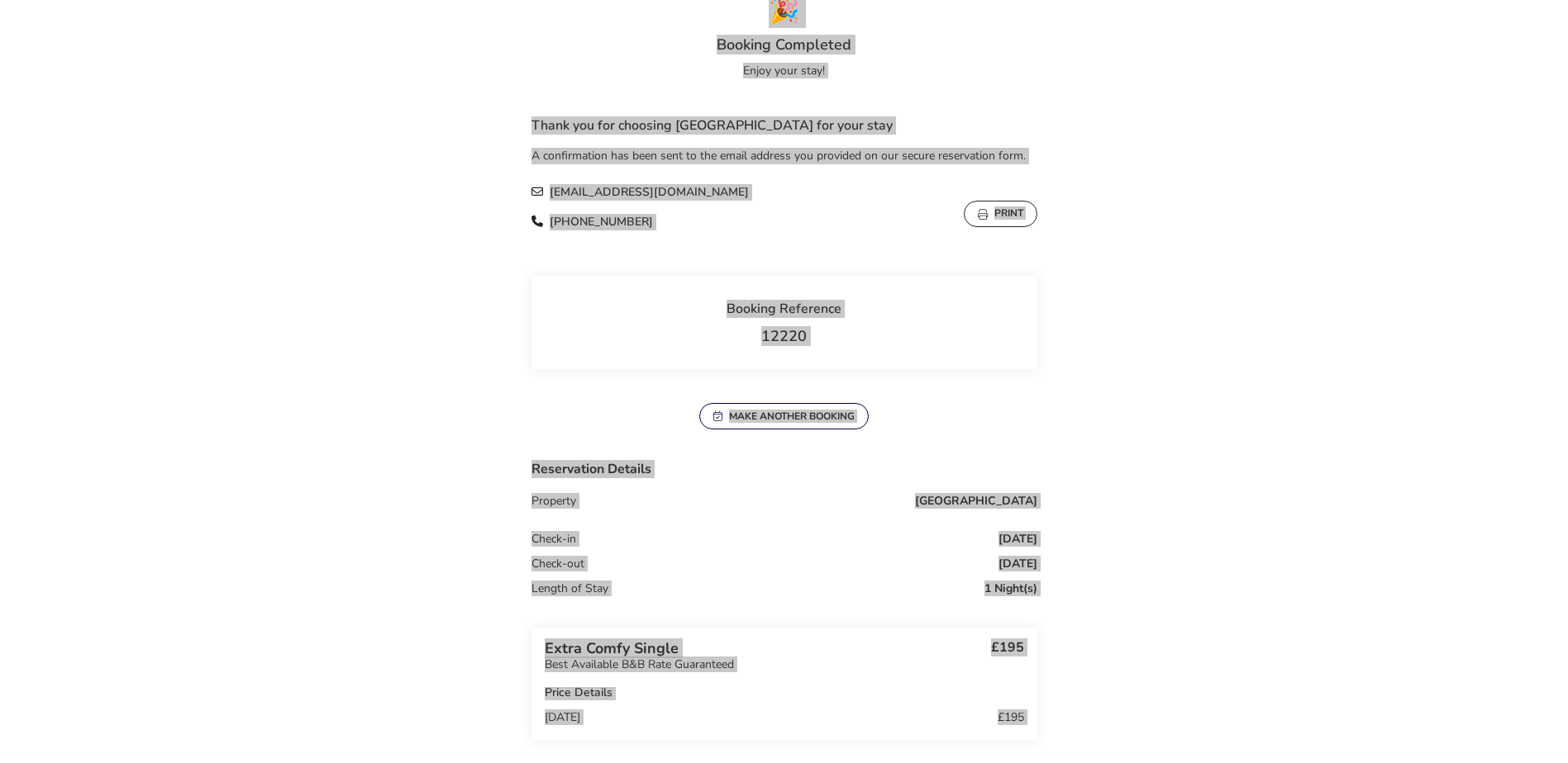
scroll to position [0, 0]
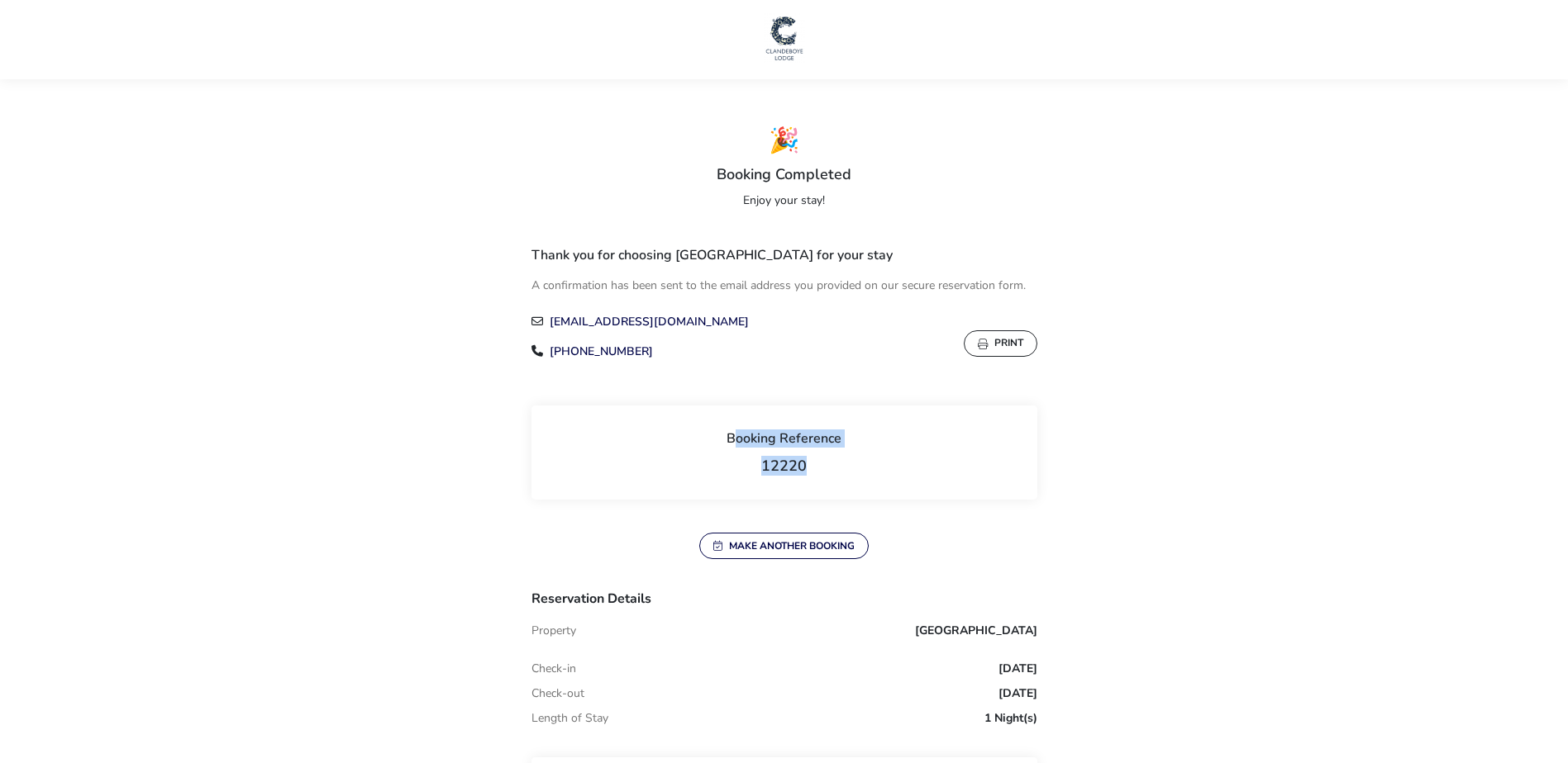
drag, startPoint x: 716, startPoint y: 430, endPoint x: 847, endPoint y: 467, distance: 136.1
click at [847, 467] on div "Booking Reference 12220" at bounding box center [784, 452] width 506 height 94
drag, startPoint x: 847, startPoint y: 467, endPoint x: 776, endPoint y: 463, distance: 71.1
copy div "Booking Reference 12220"
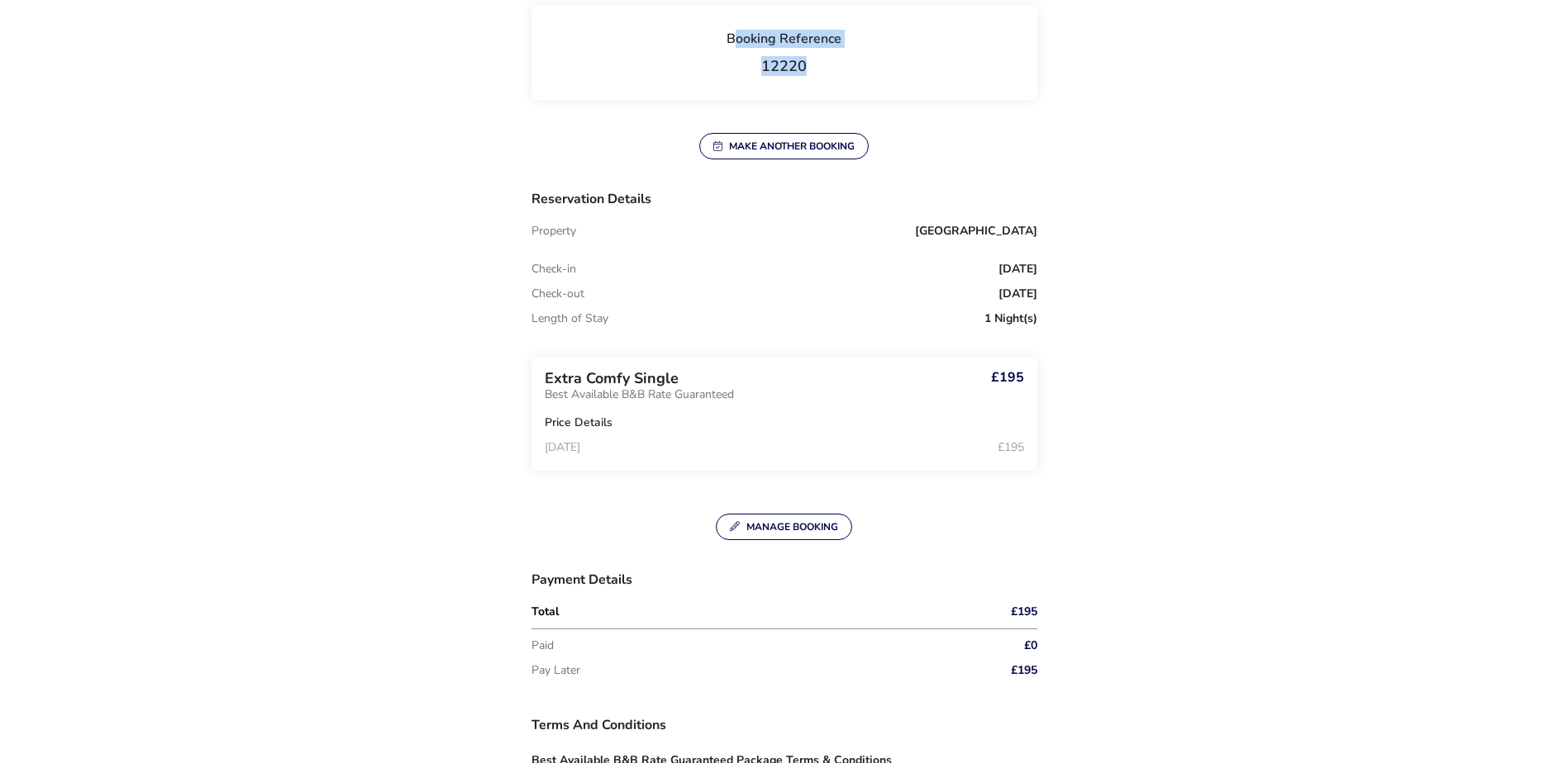
scroll to position [304, 0]
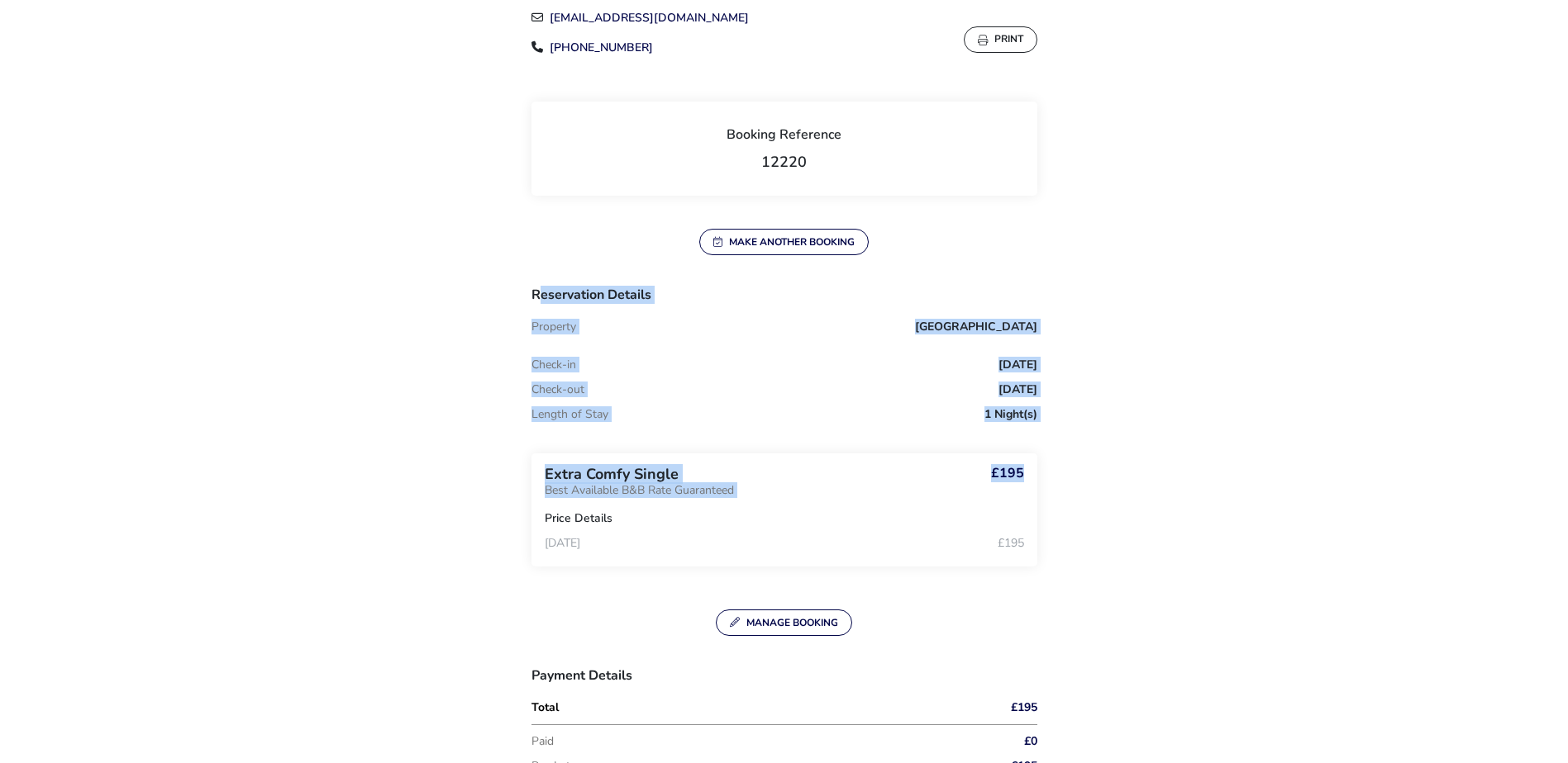
drag, startPoint x: 537, startPoint y: 292, endPoint x: 1022, endPoint y: 460, distance: 513.3
click at [1022, 460] on div "Reservation Details Property [GEOGRAPHIC_DATA] Check-in [DATE] Check-out [DATE]…" at bounding box center [784, 440] width 506 height 305
drag, startPoint x: 1022, startPoint y: 460, endPoint x: 1160, endPoint y: 413, distance: 145.8
click at [1160, 413] on div "🎉 Booking Completed Enjoy your stay! Thank you for choosing [GEOGRAPHIC_DATA] f…" at bounding box center [784, 744] width 929 height 1905
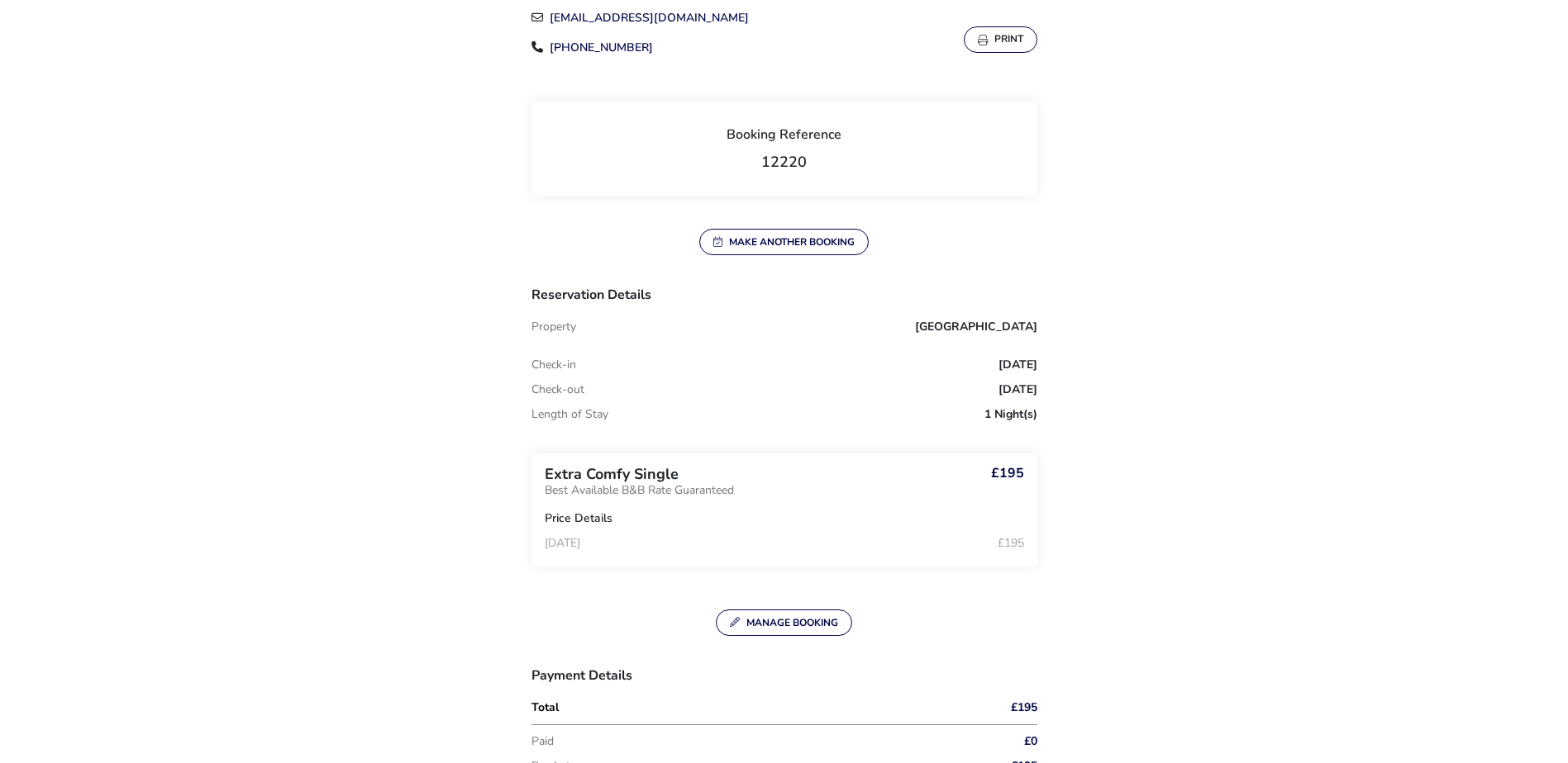
click at [1007, 43] on button "Print" at bounding box center [1000, 39] width 74 height 26
